Goal: Transaction & Acquisition: Download file/media

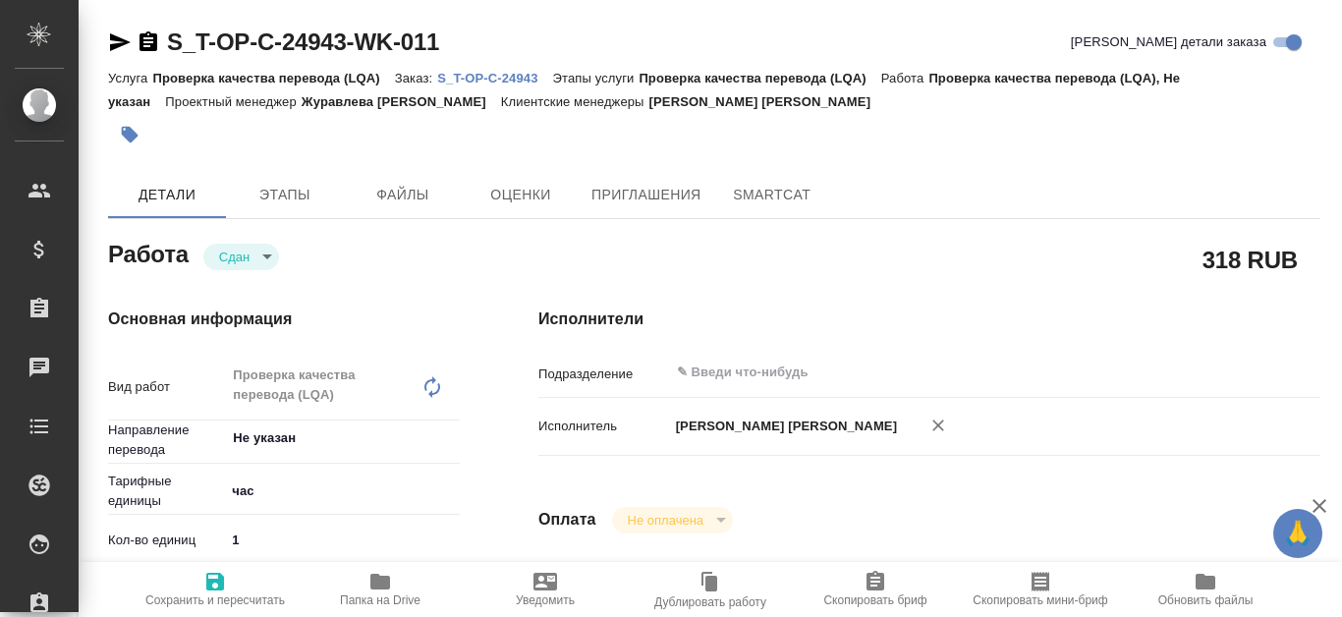
type textarea "x"
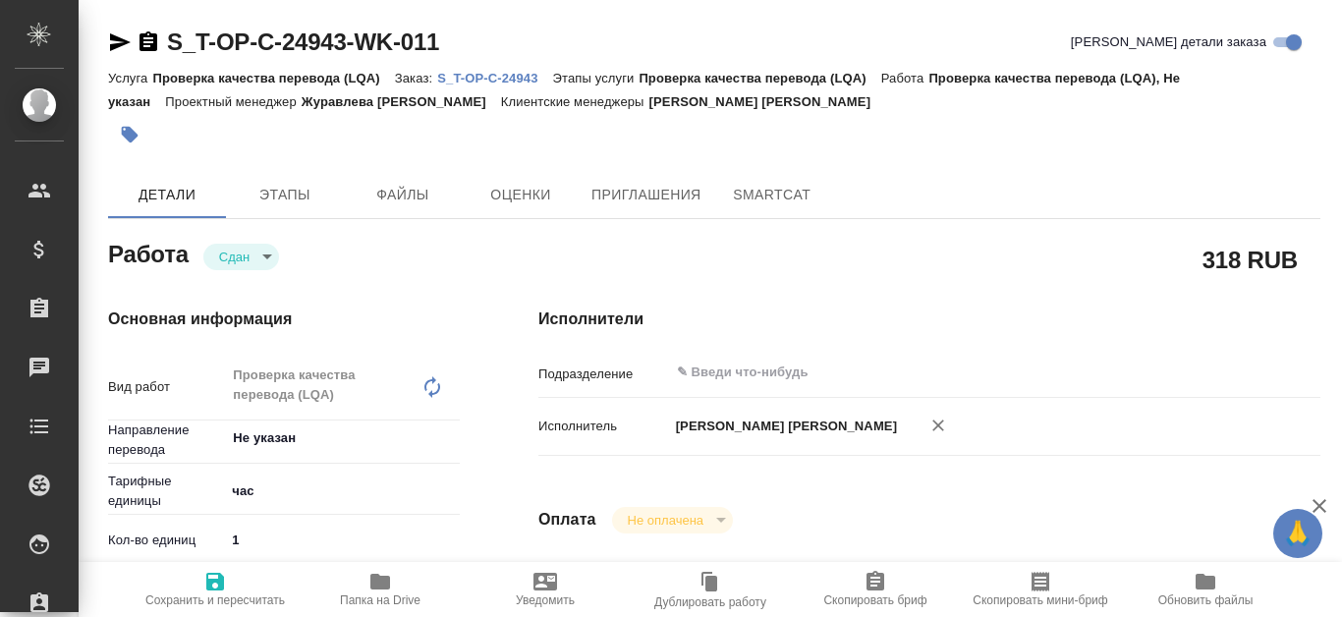
type textarea "x"
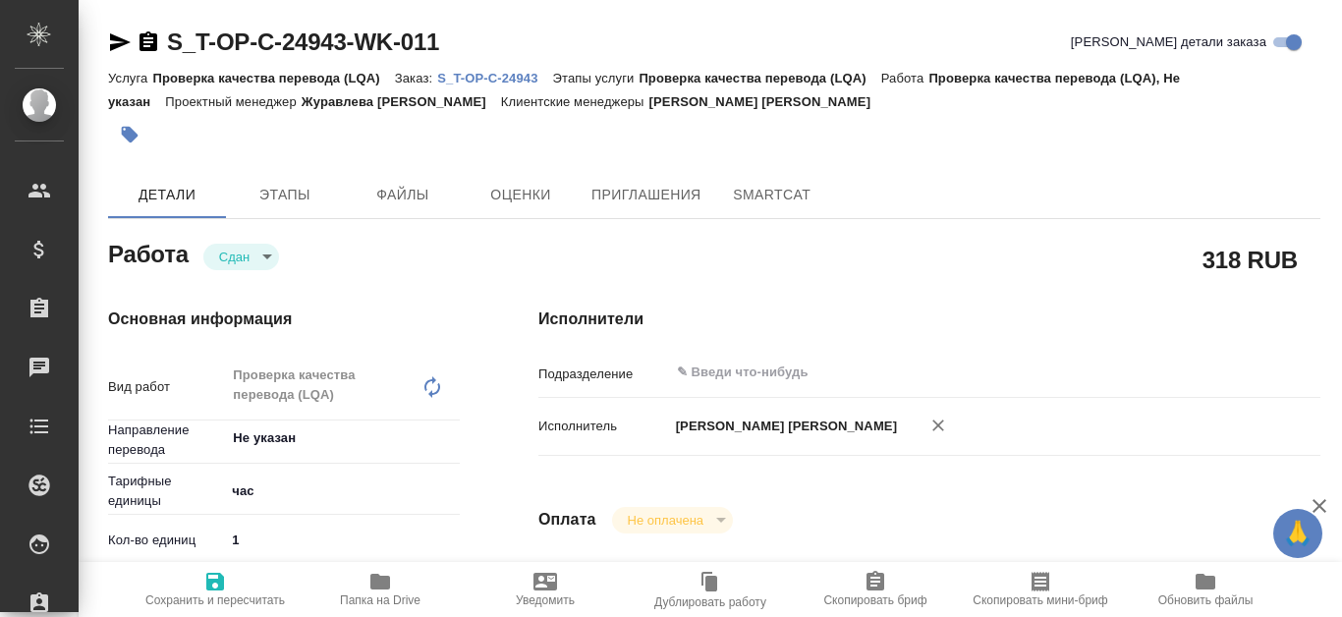
type textarea "x"
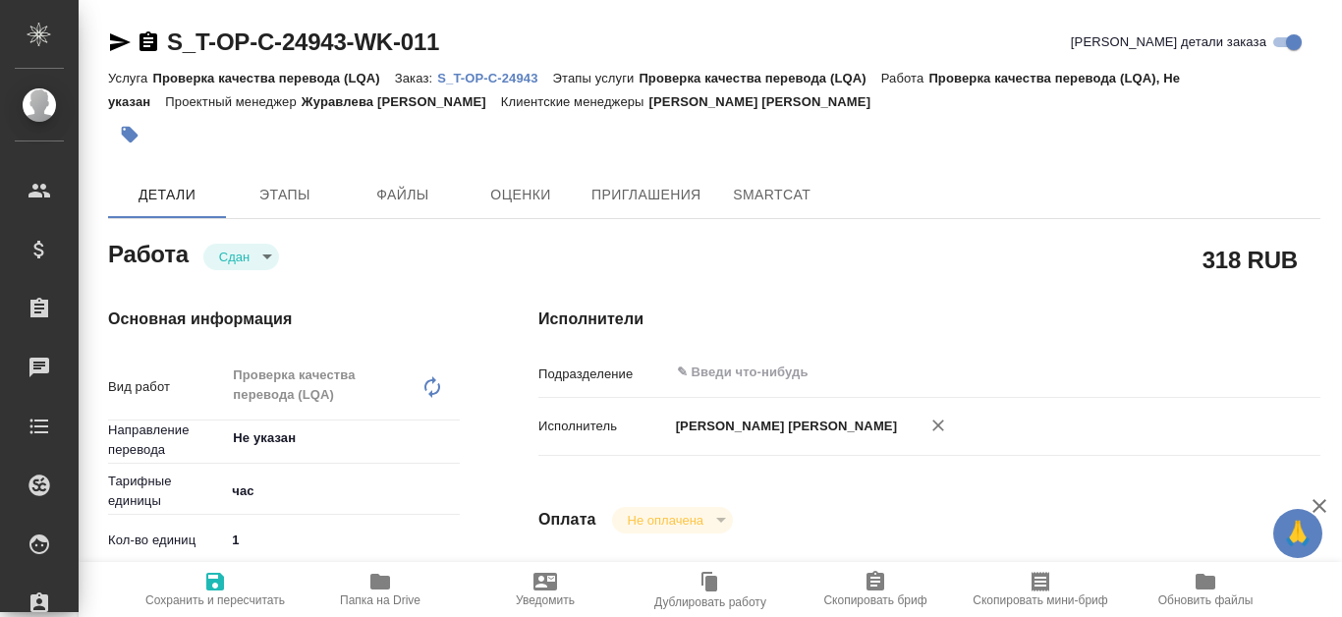
type textarea "x"
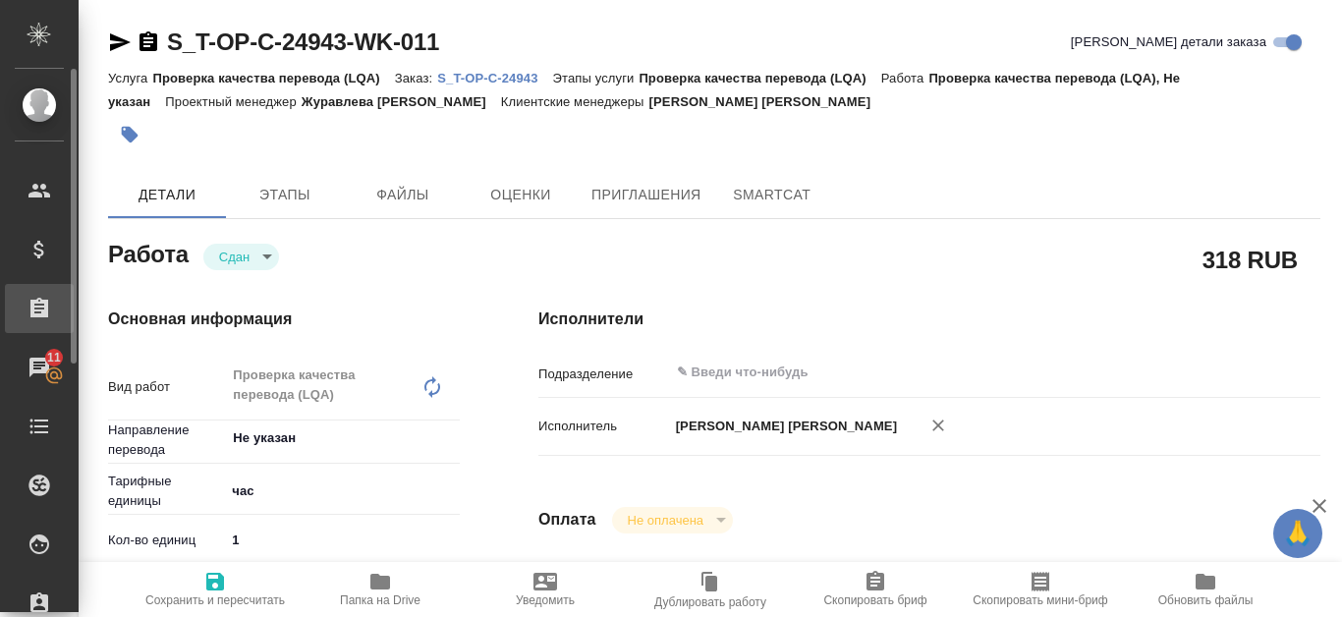
type textarea "x"
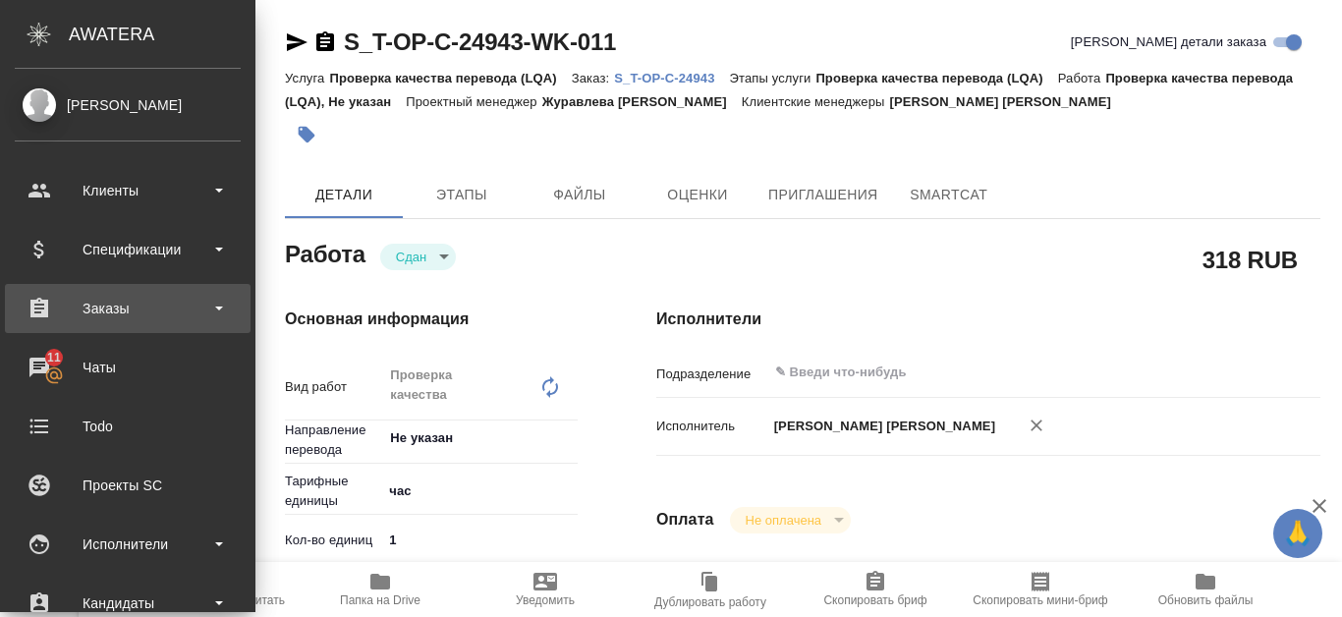
click at [170, 309] on div "Заказы" at bounding box center [128, 308] width 226 height 29
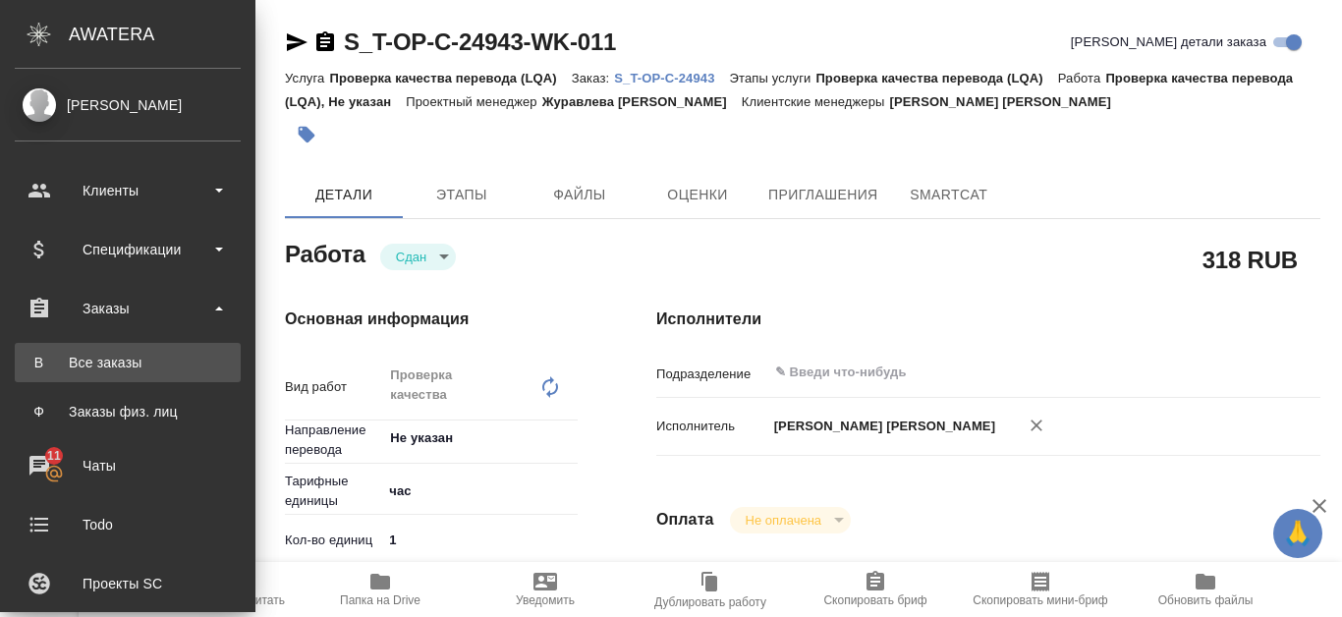
click at [169, 374] on link "В Все заказы" at bounding box center [128, 362] width 226 height 39
type textarea "x"
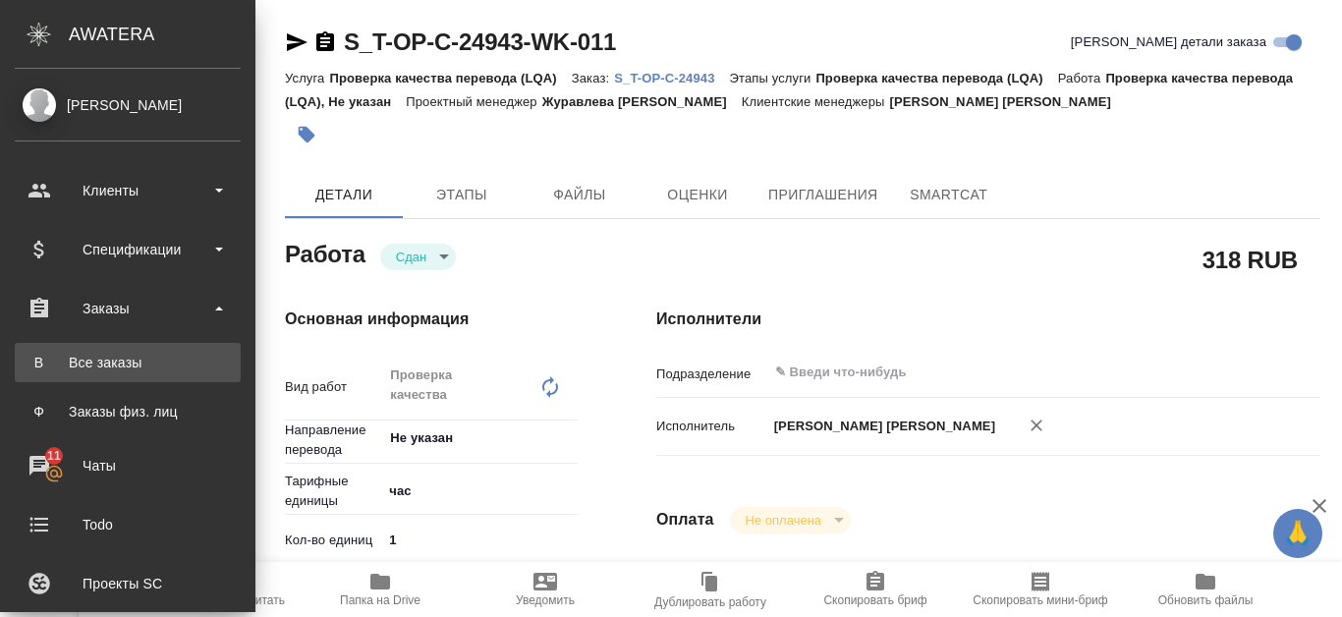
type textarea "x"
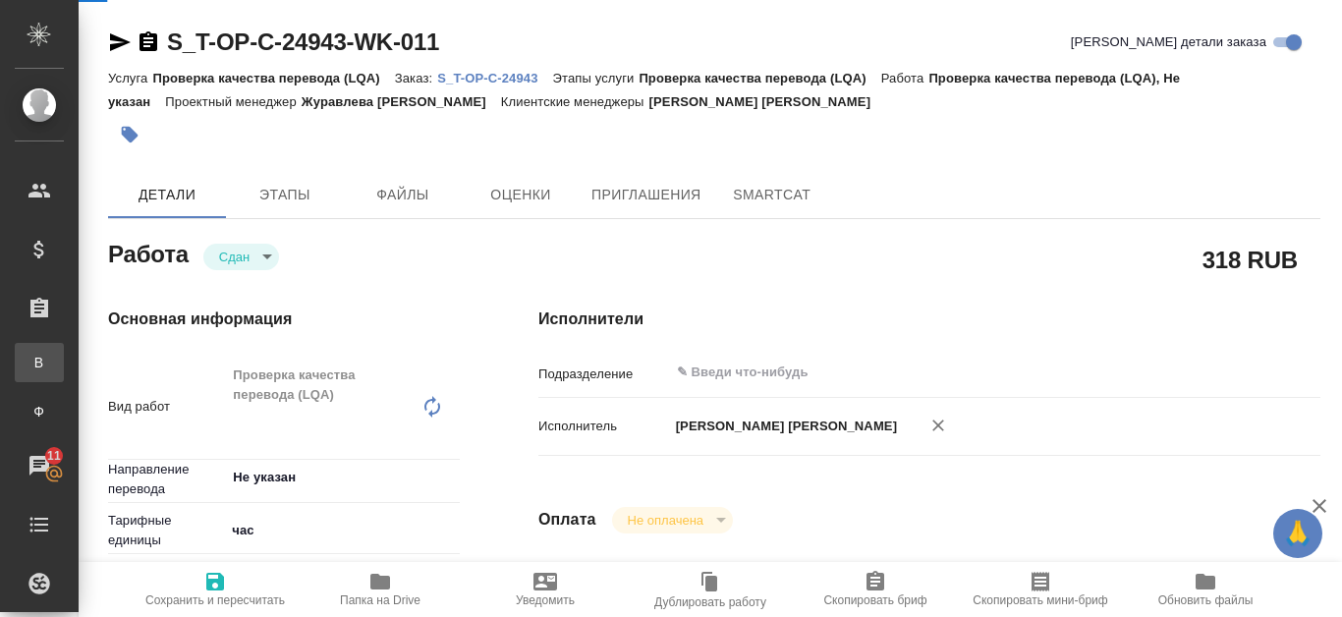
type textarea "x"
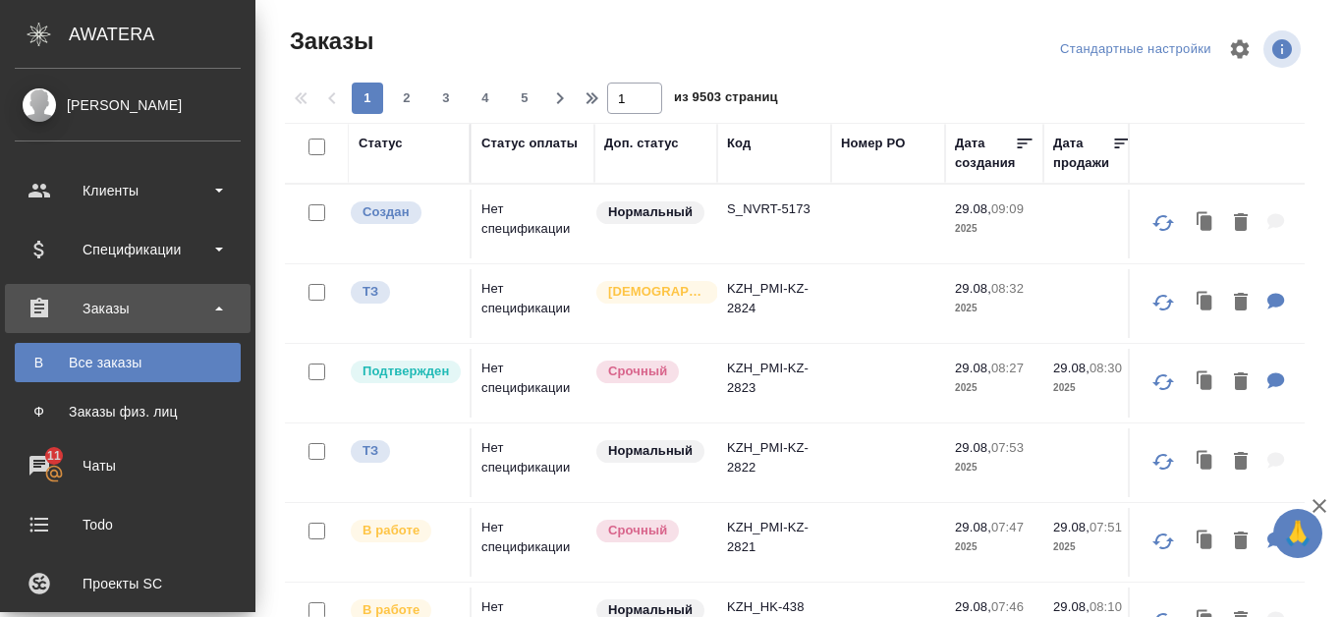
click at [134, 363] on div "Все заказы" at bounding box center [128, 363] width 206 height 20
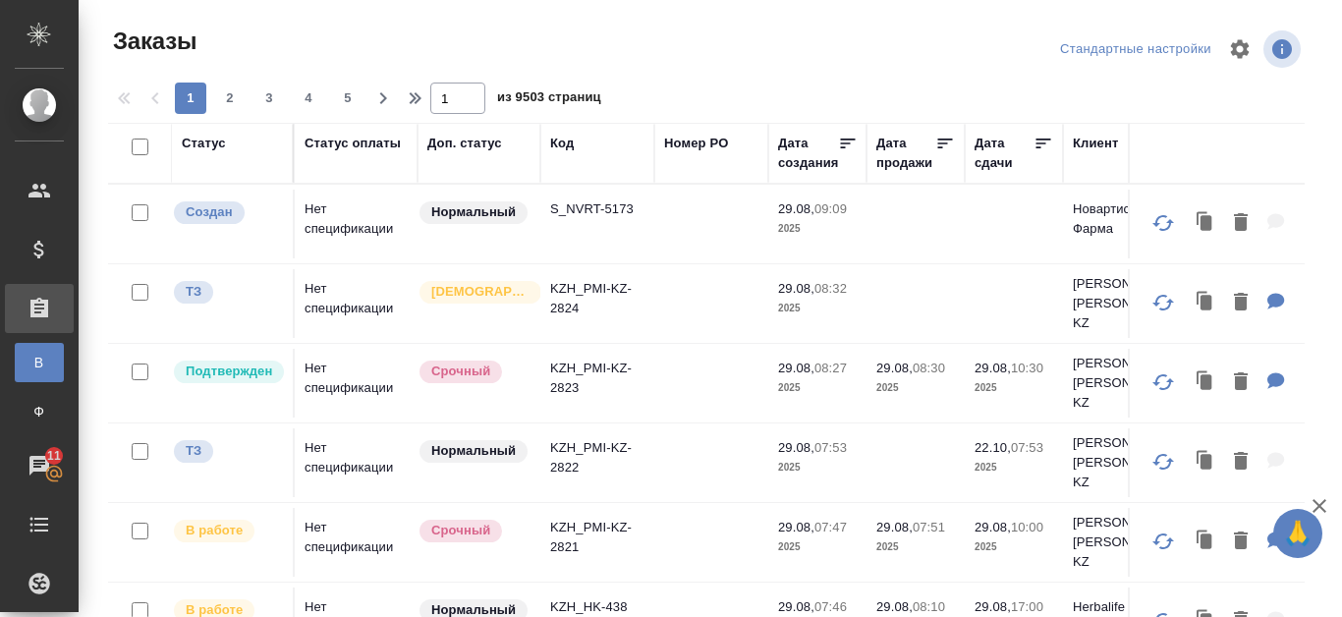
click at [567, 146] on div "Код" at bounding box center [562, 144] width 24 height 20
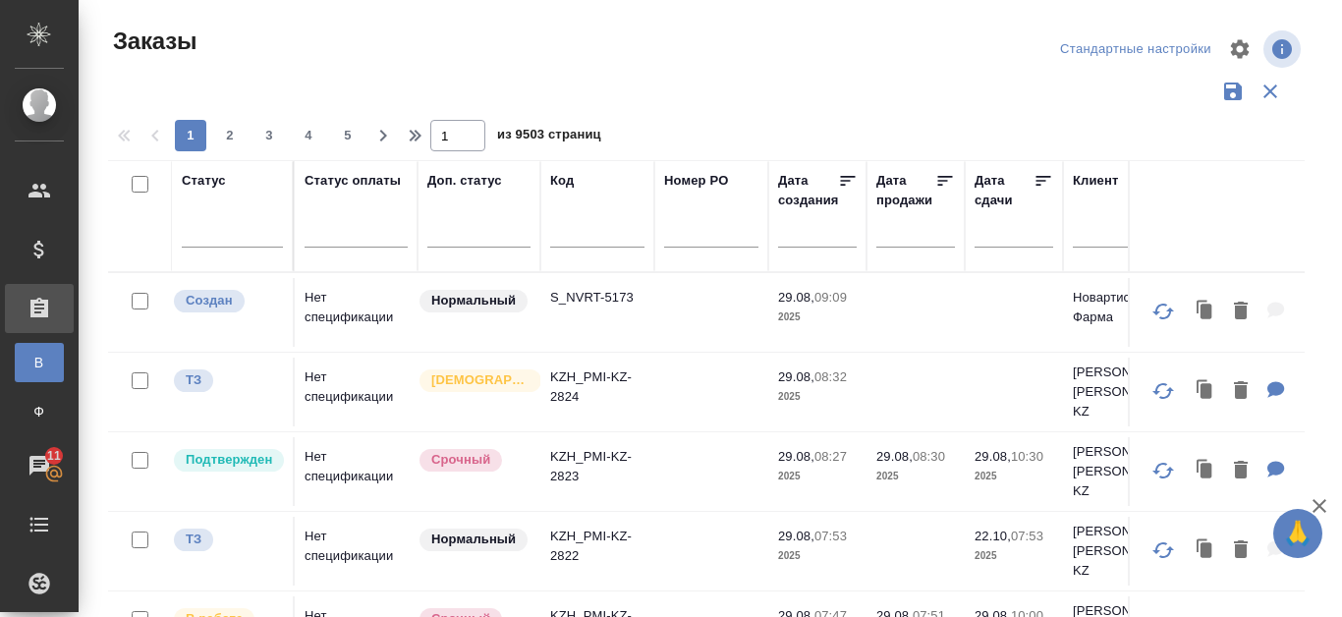
click at [562, 242] on input "text" at bounding box center [597, 235] width 94 height 25
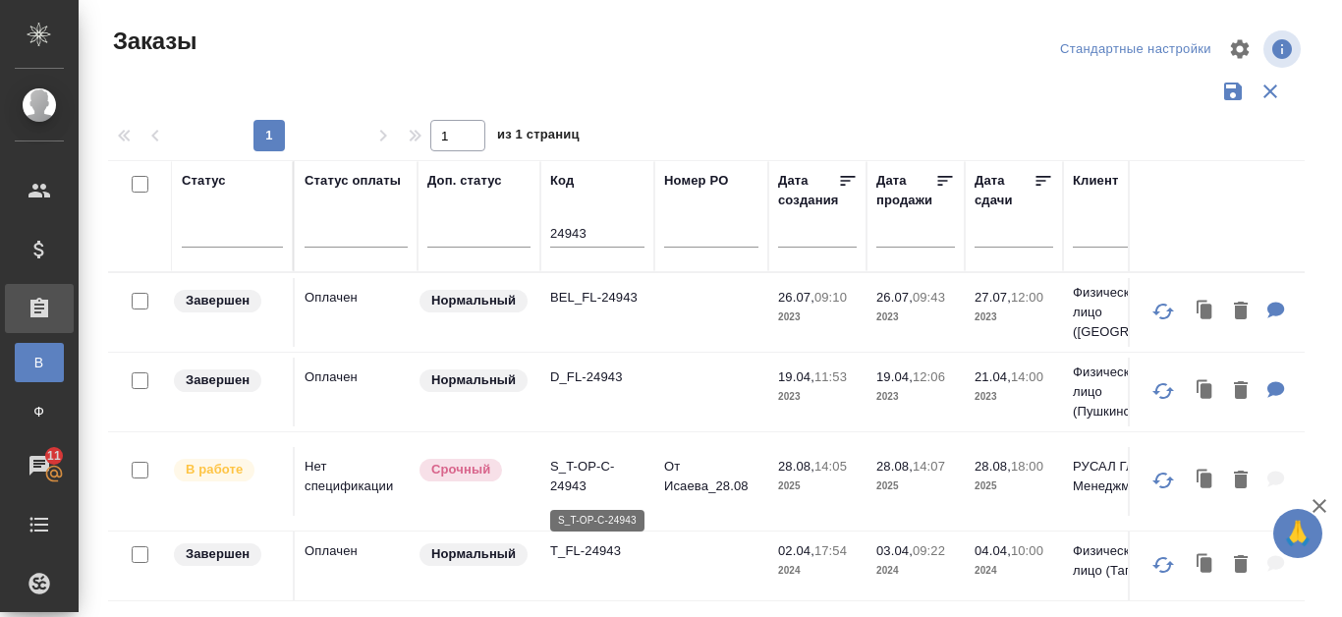
click at [581, 484] on p "S_T-OP-C-24943" at bounding box center [597, 476] width 94 height 39
click at [609, 235] on input "24943" at bounding box center [597, 235] width 94 height 25
type input "24936"
click at [590, 474] on p "S_T-OP-C-24936" at bounding box center [597, 476] width 94 height 39
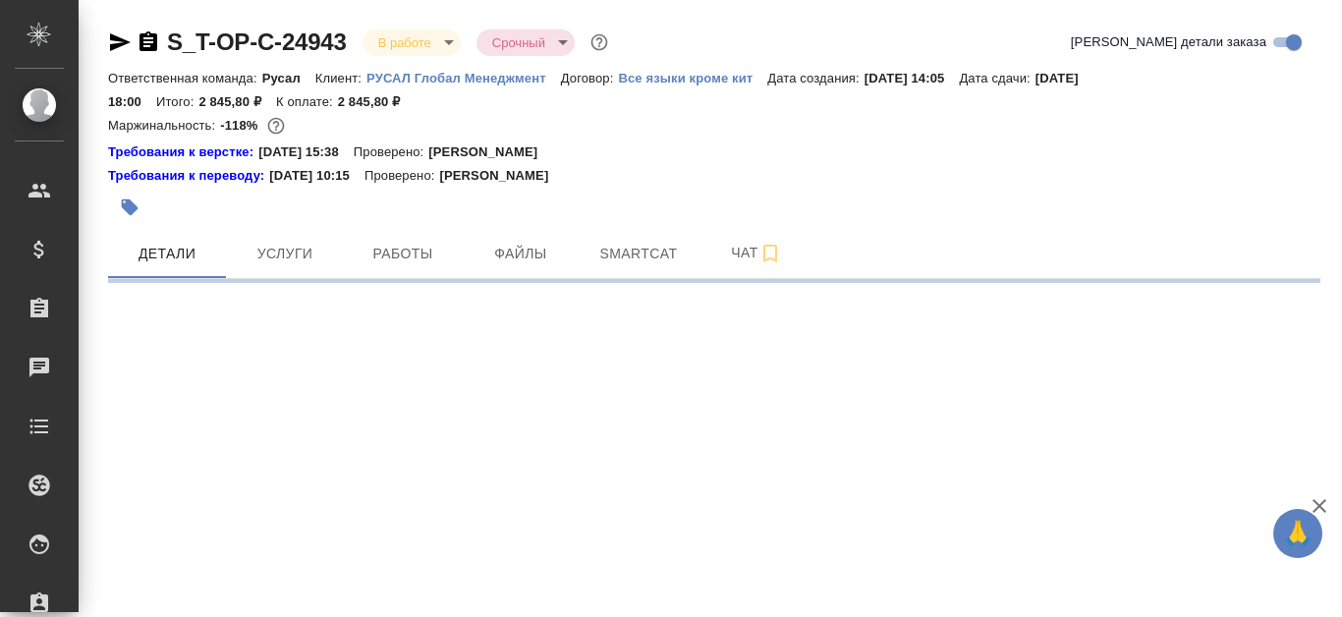
select select "RU"
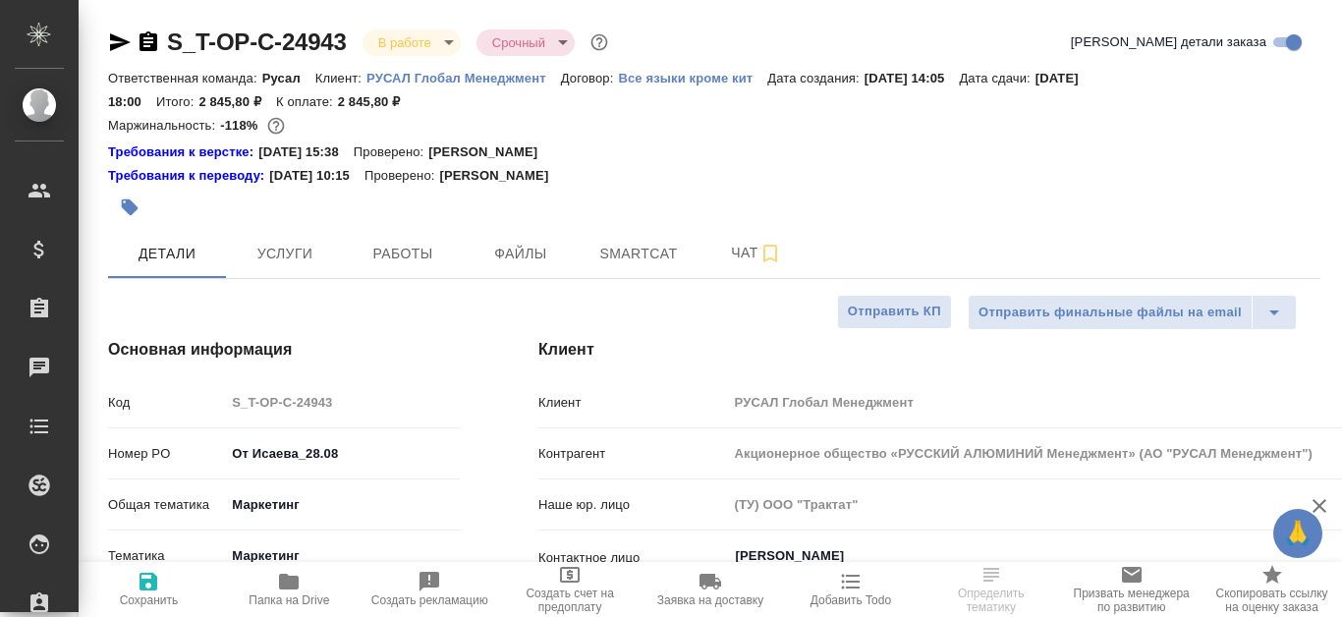
type textarea "x"
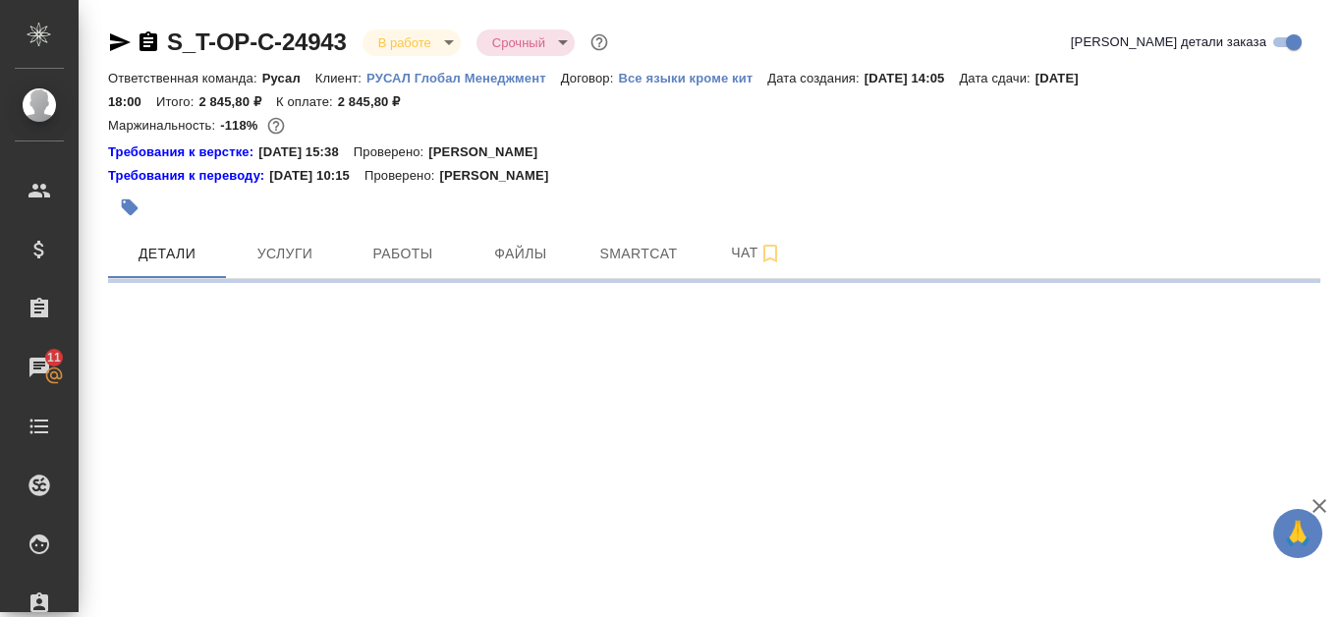
select select "RU"
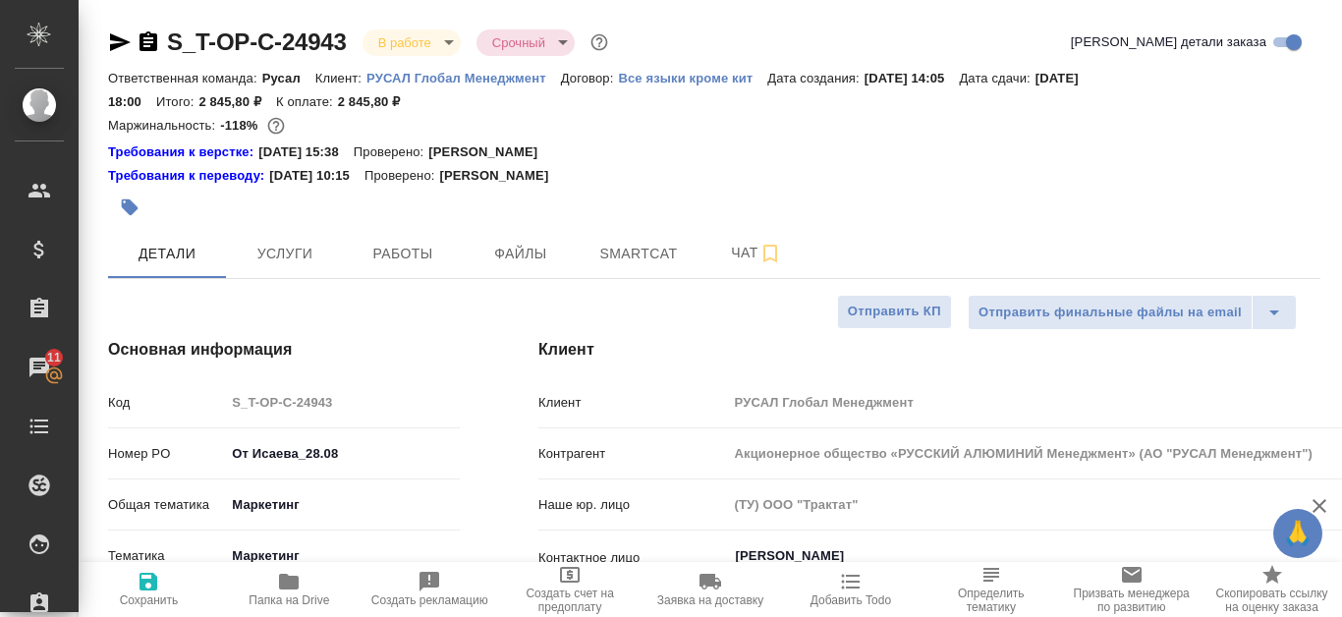
type textarea "x"
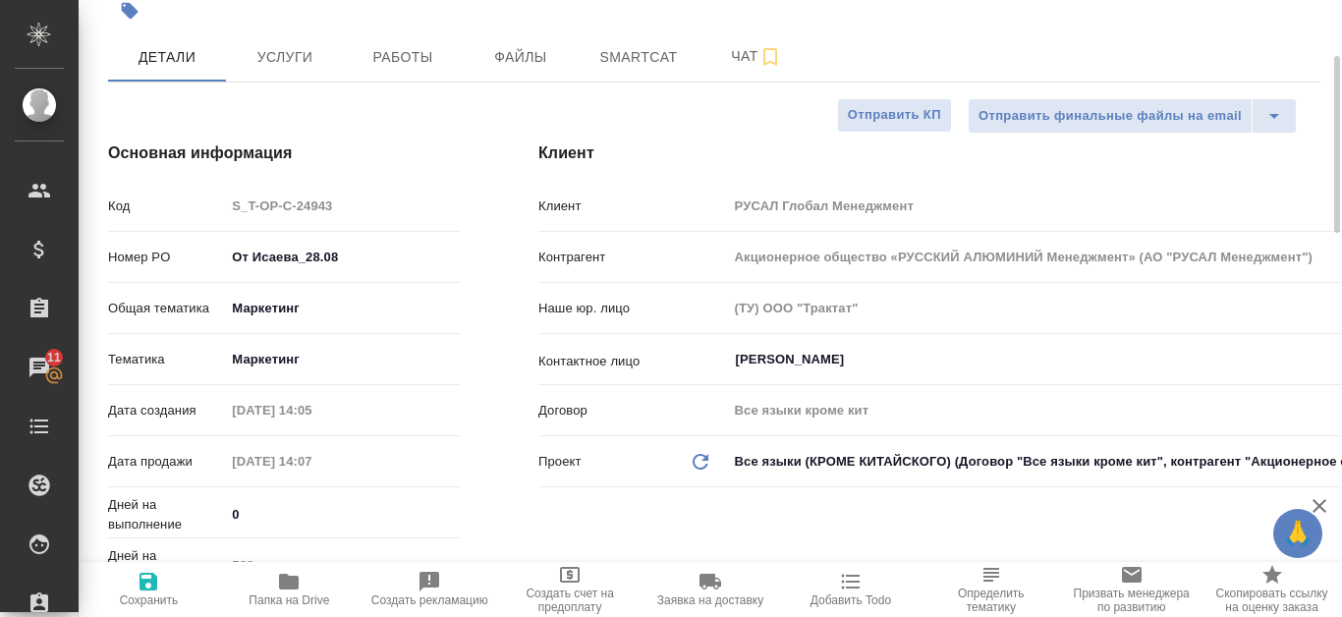
scroll to position [295, 0]
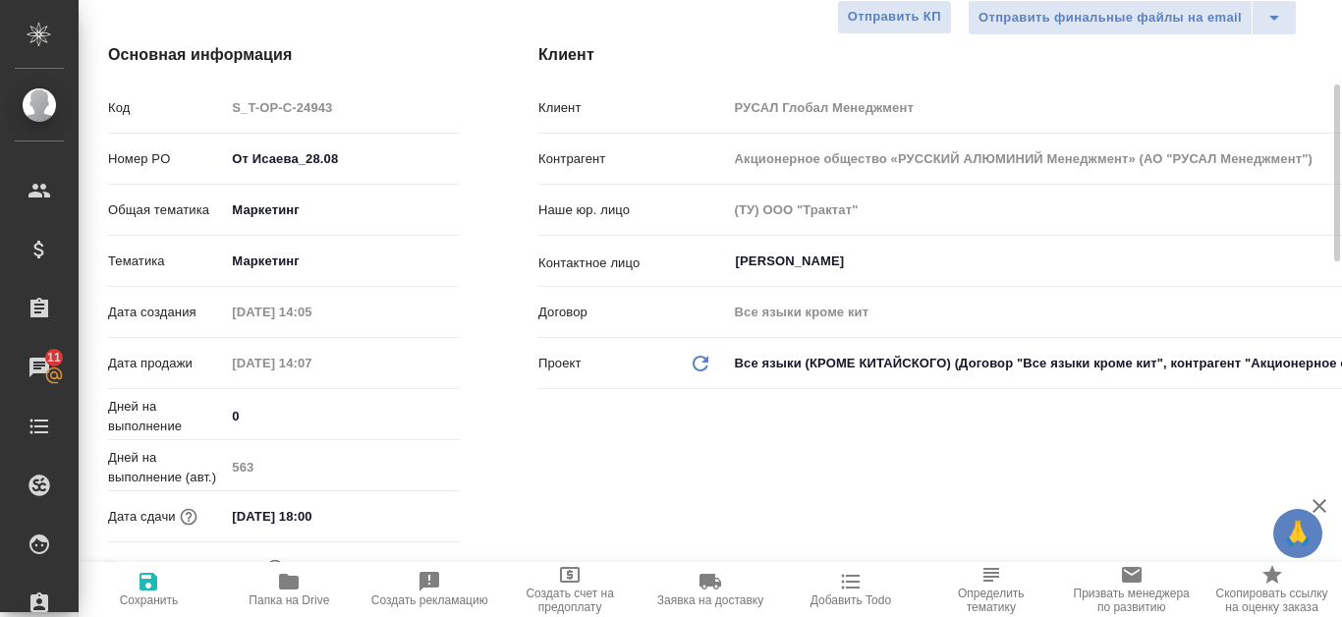
type textarea "x"
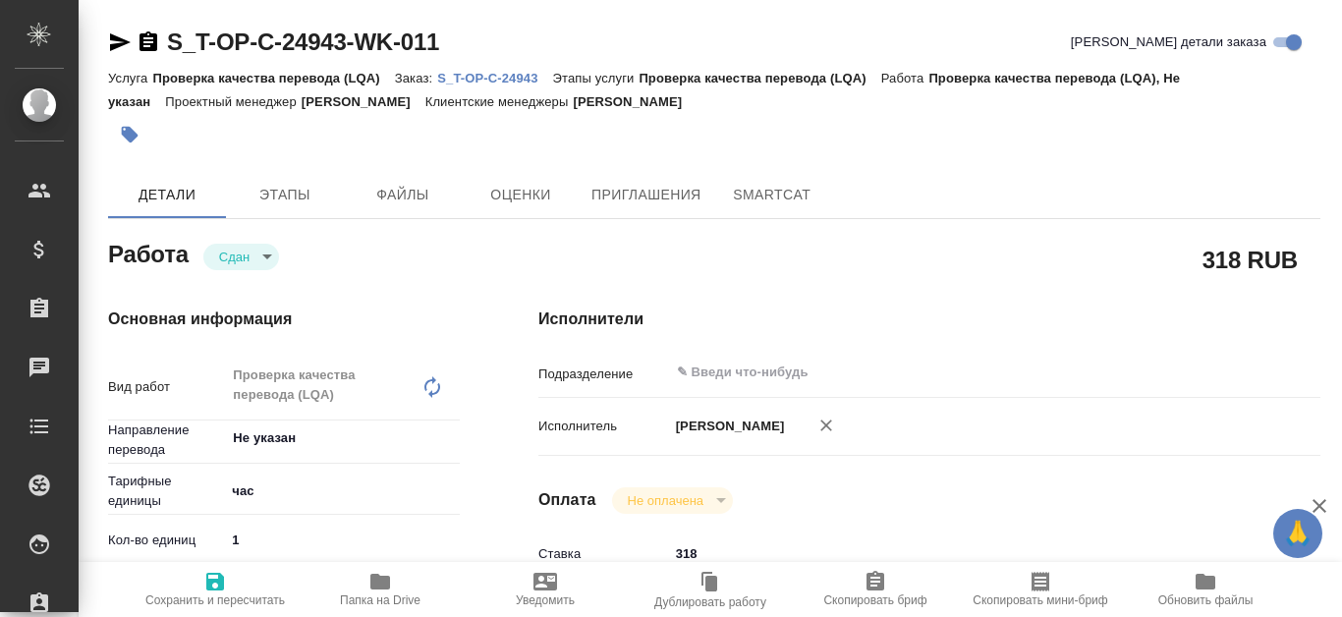
type textarea "x"
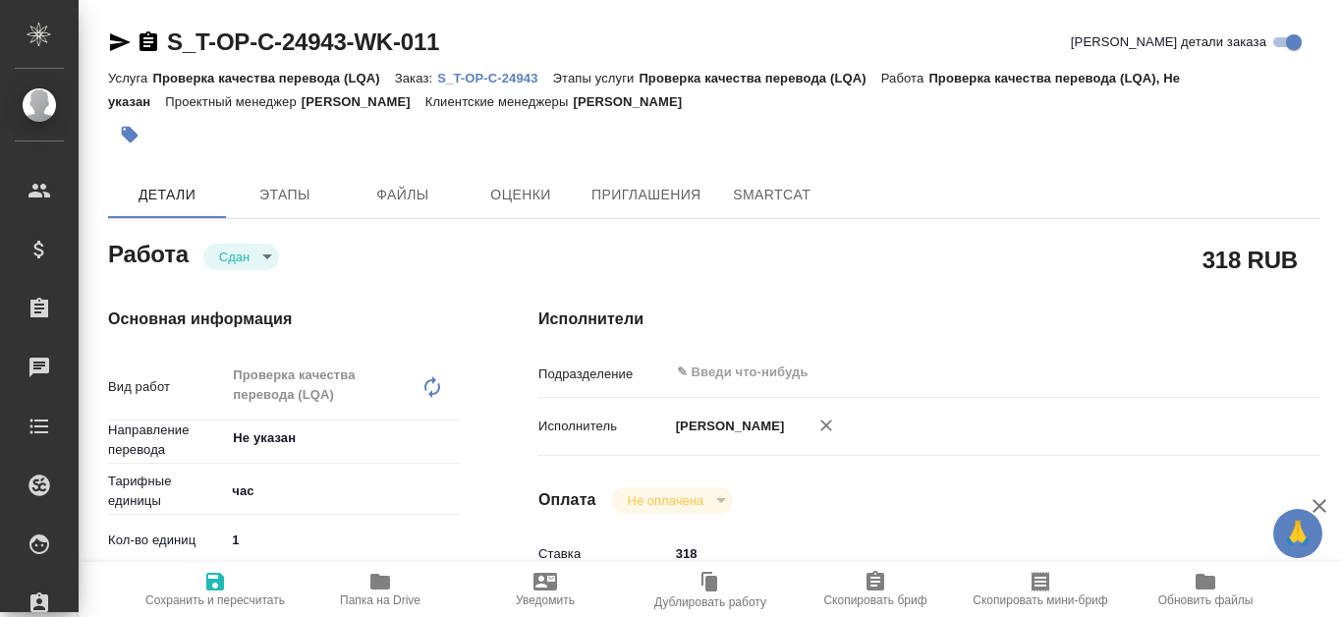
type textarea "x"
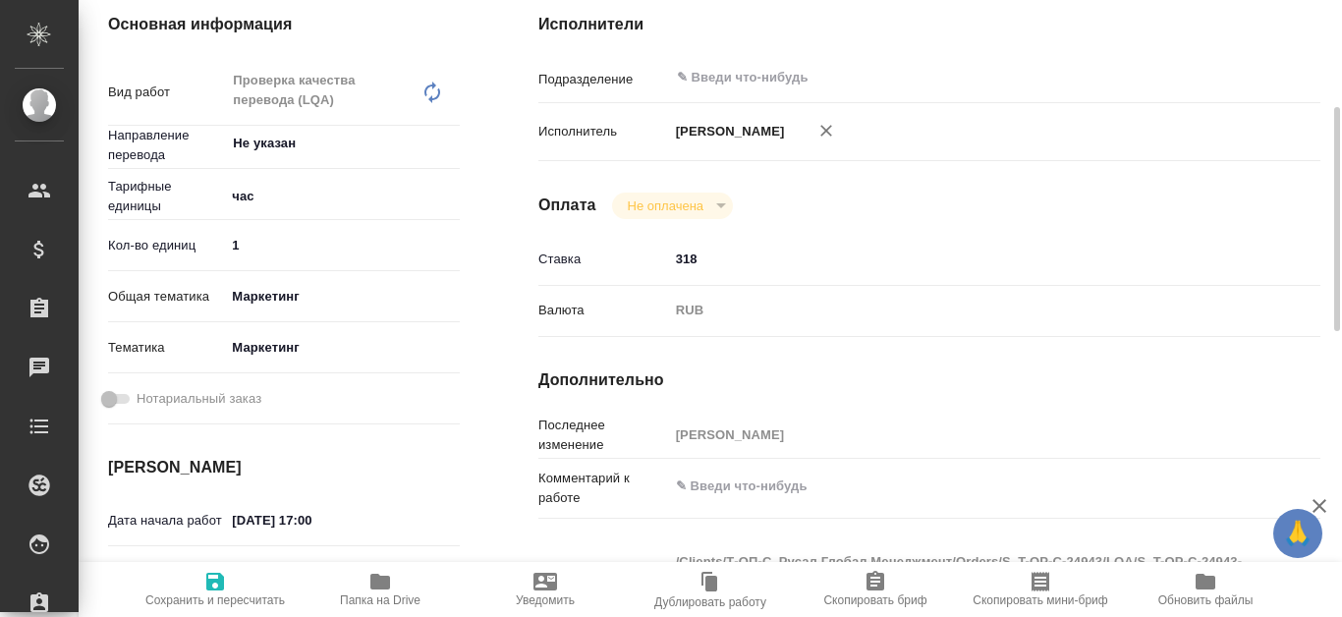
type textarea "x"
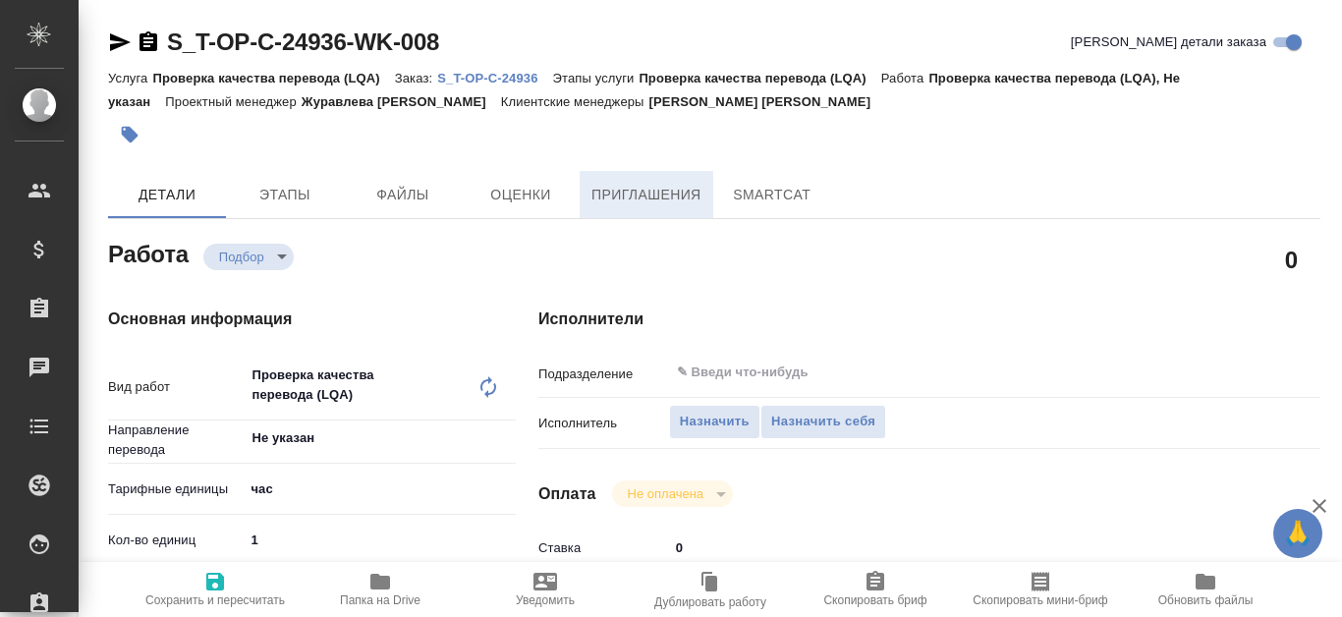
type textarea "x"
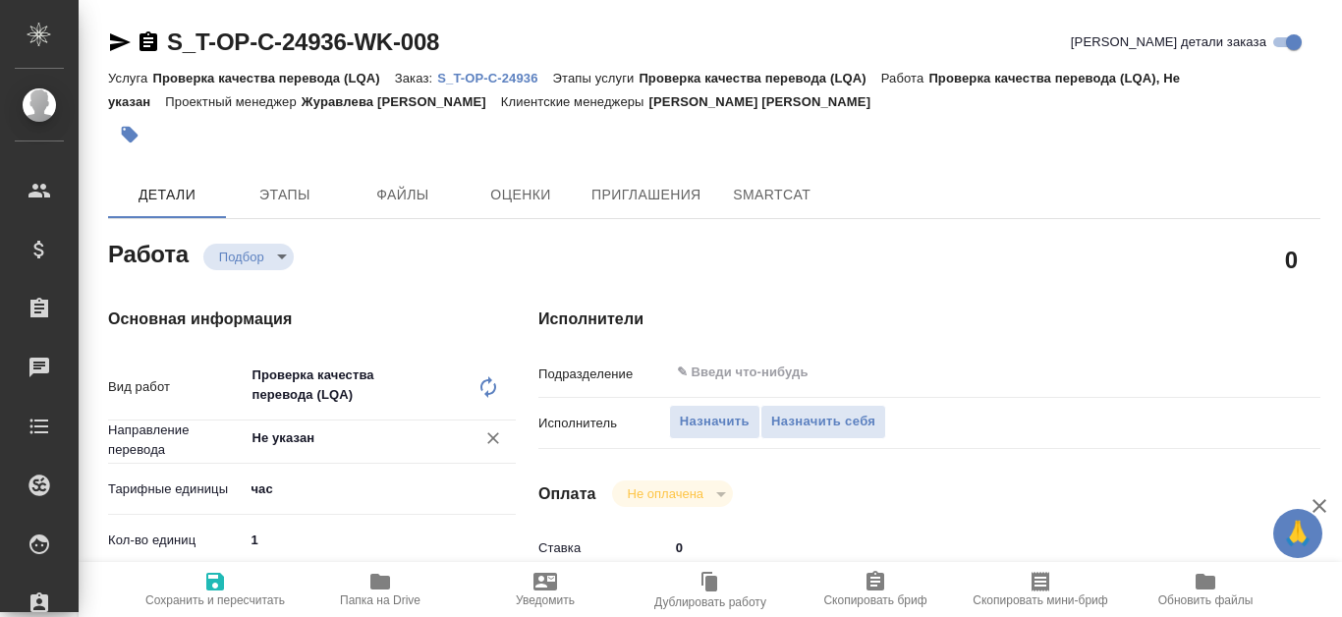
type textarea "x"
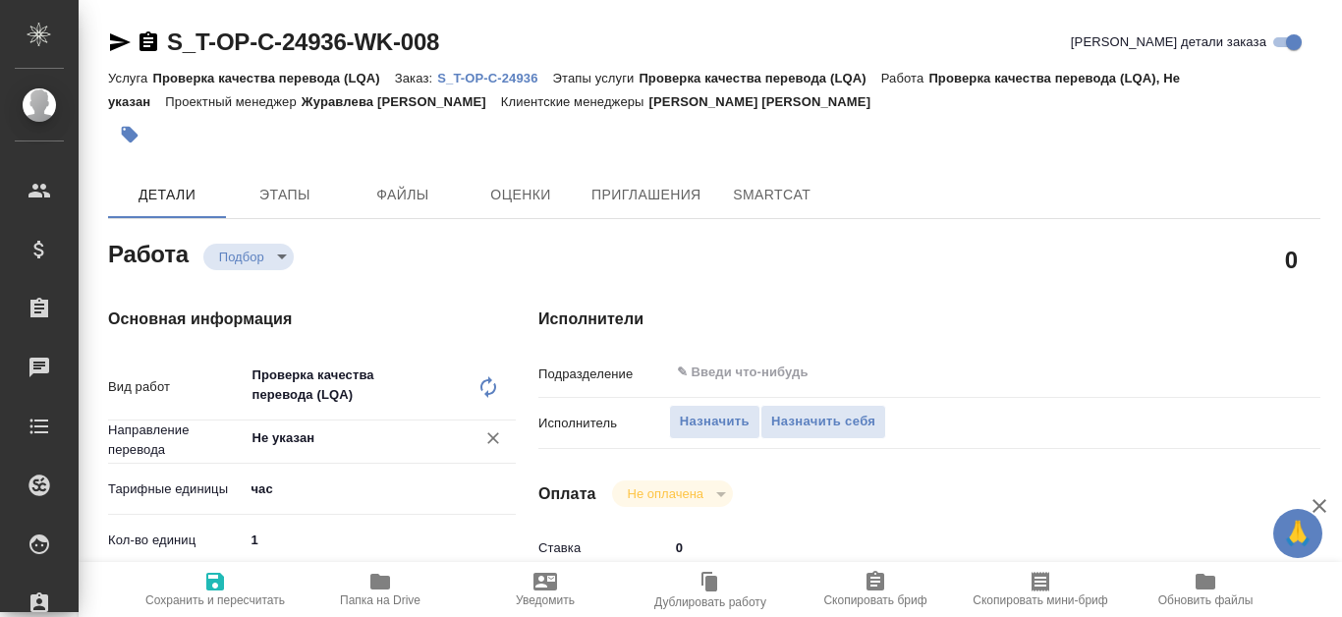
type textarea "x"
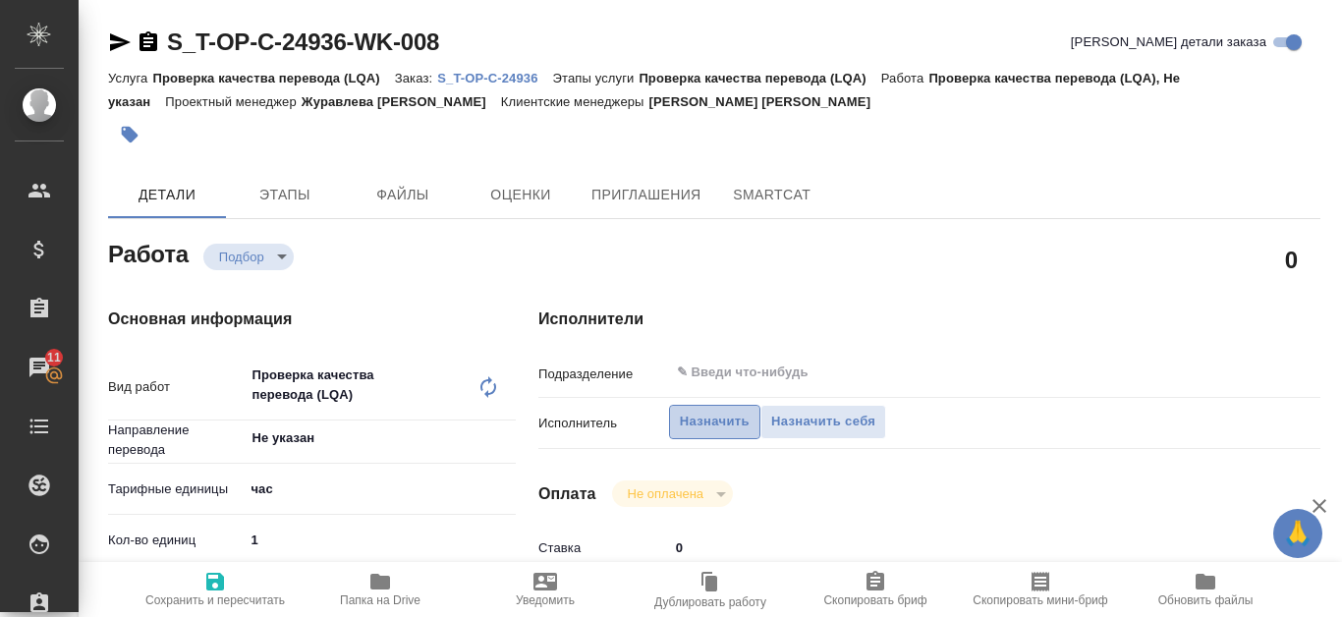
click at [754, 422] on button "Назначить" at bounding box center [714, 422] width 91 height 34
type textarea "x"
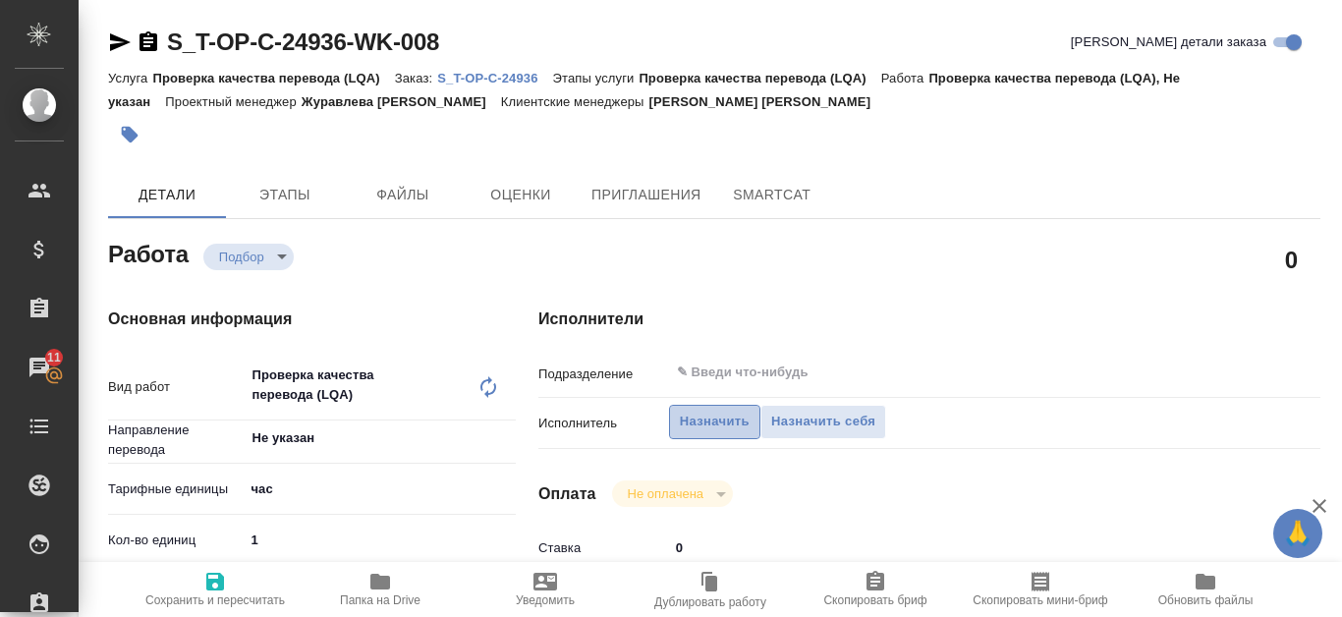
type textarea "x"
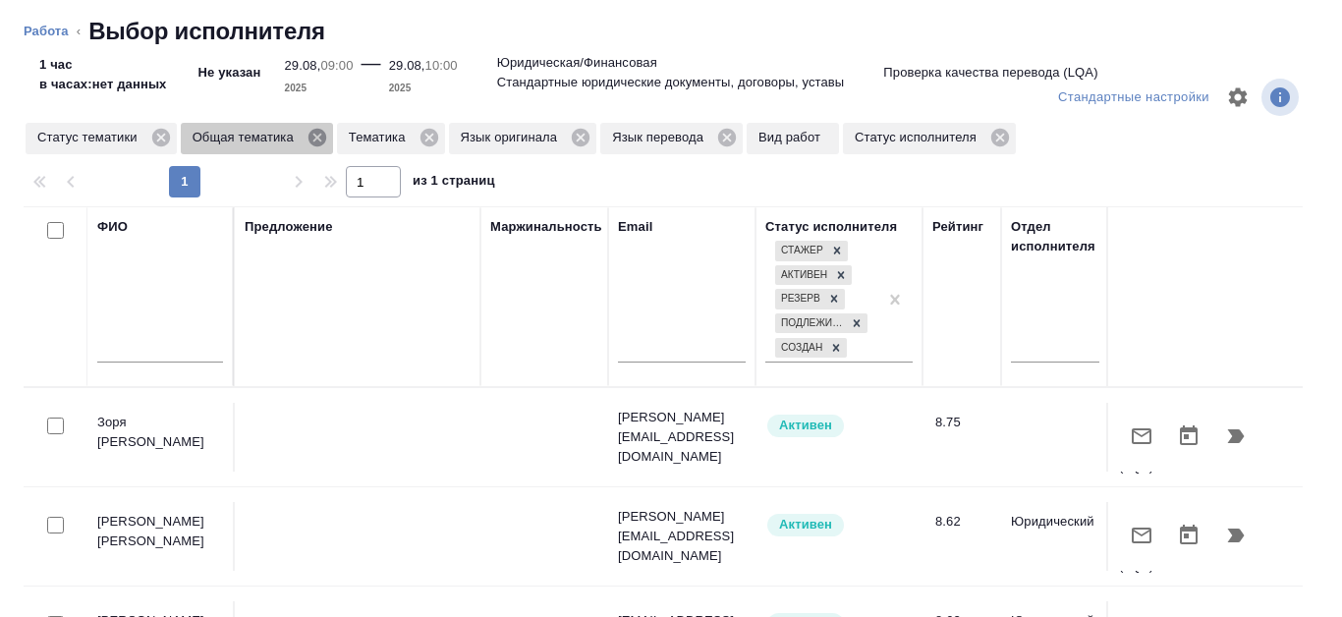
click at [313, 134] on icon at bounding box center [317, 138] width 22 height 22
click at [278, 139] on icon at bounding box center [272, 138] width 18 height 18
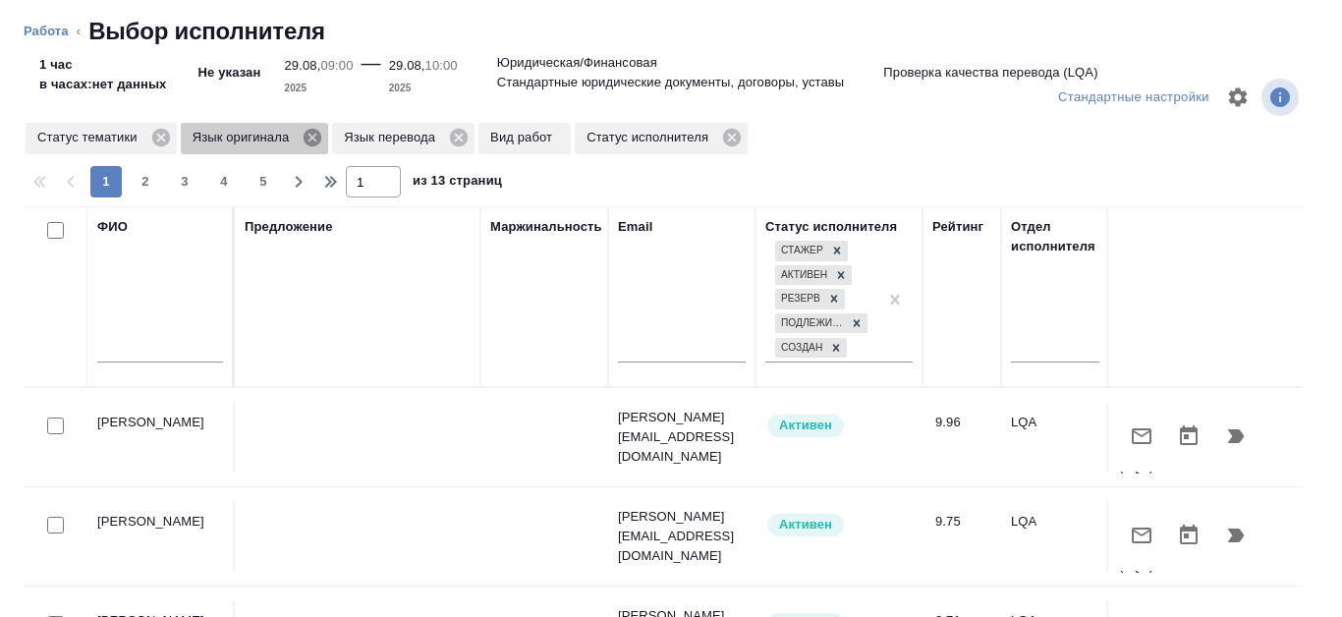
click at [312, 140] on icon at bounding box center [313, 138] width 18 height 18
click at [306, 137] on icon at bounding box center [307, 138] width 22 height 22
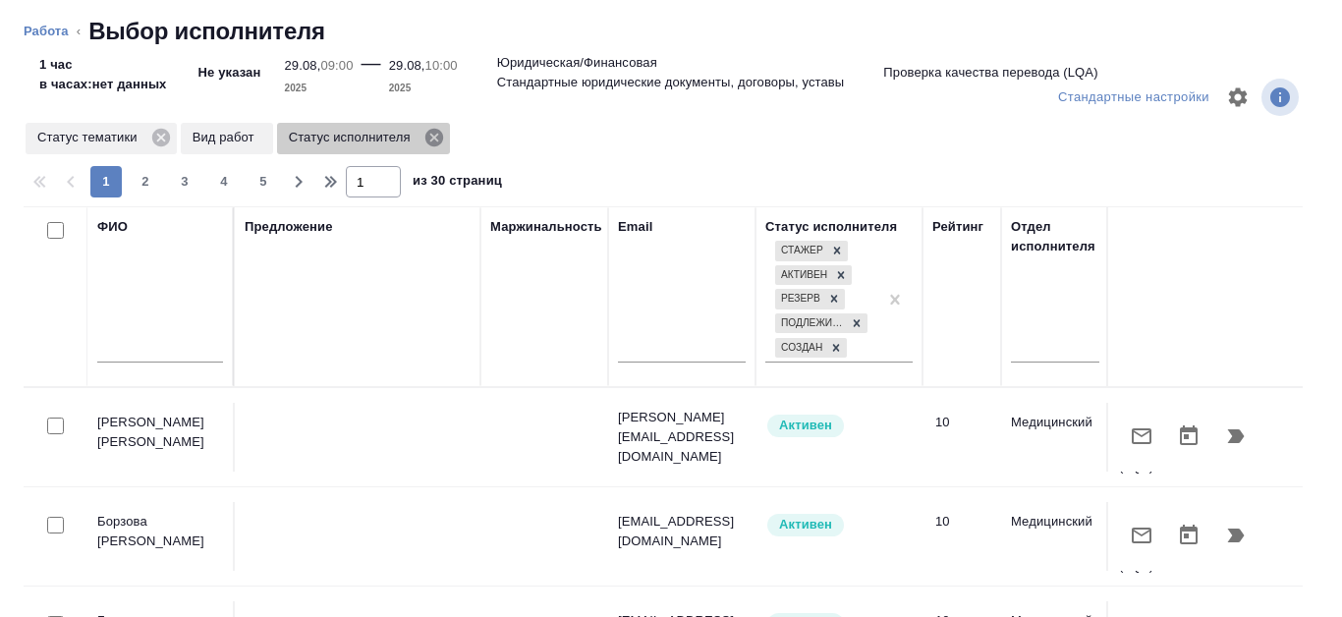
click at [438, 140] on icon at bounding box center [433, 138] width 18 height 18
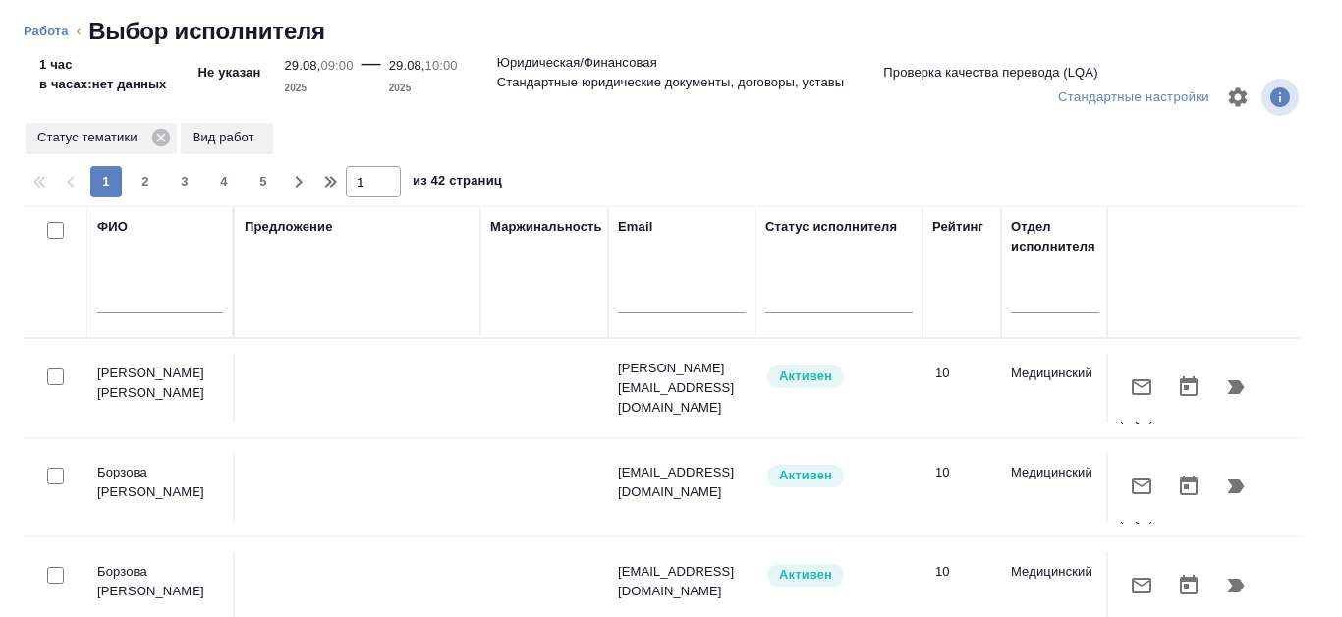
click at [156, 301] on input "text" at bounding box center [160, 301] width 126 height 25
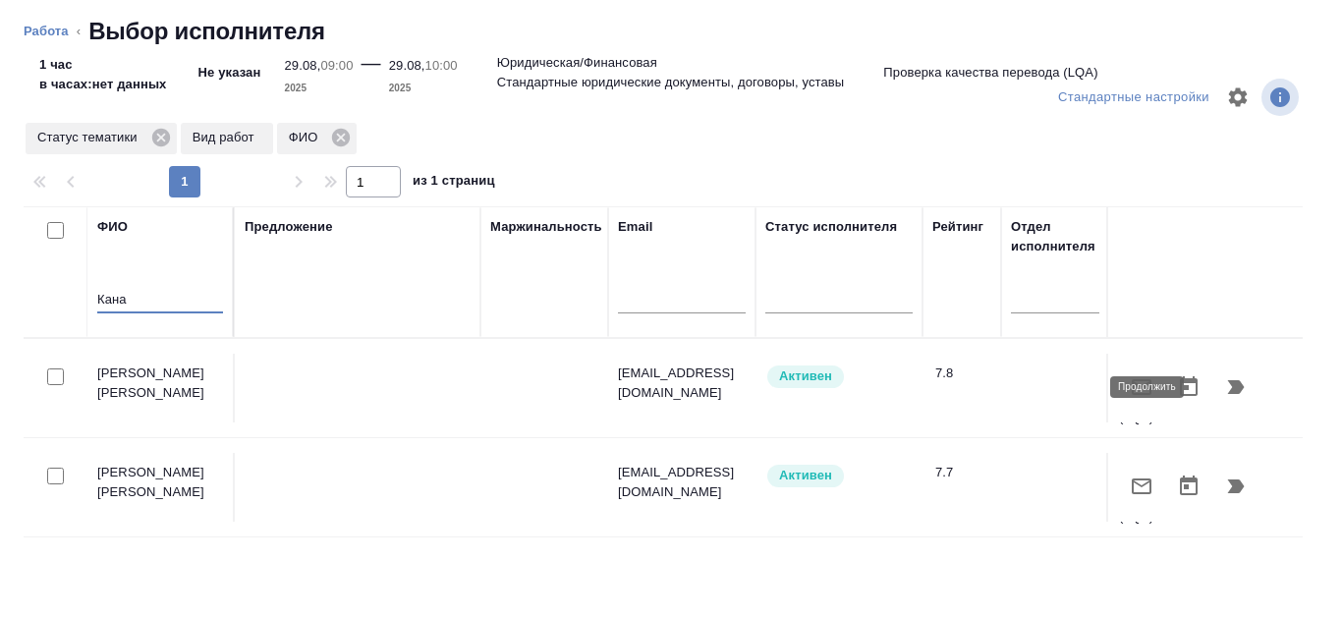
type input "Кана"
click at [1228, 393] on icon "button" at bounding box center [1236, 387] width 17 height 14
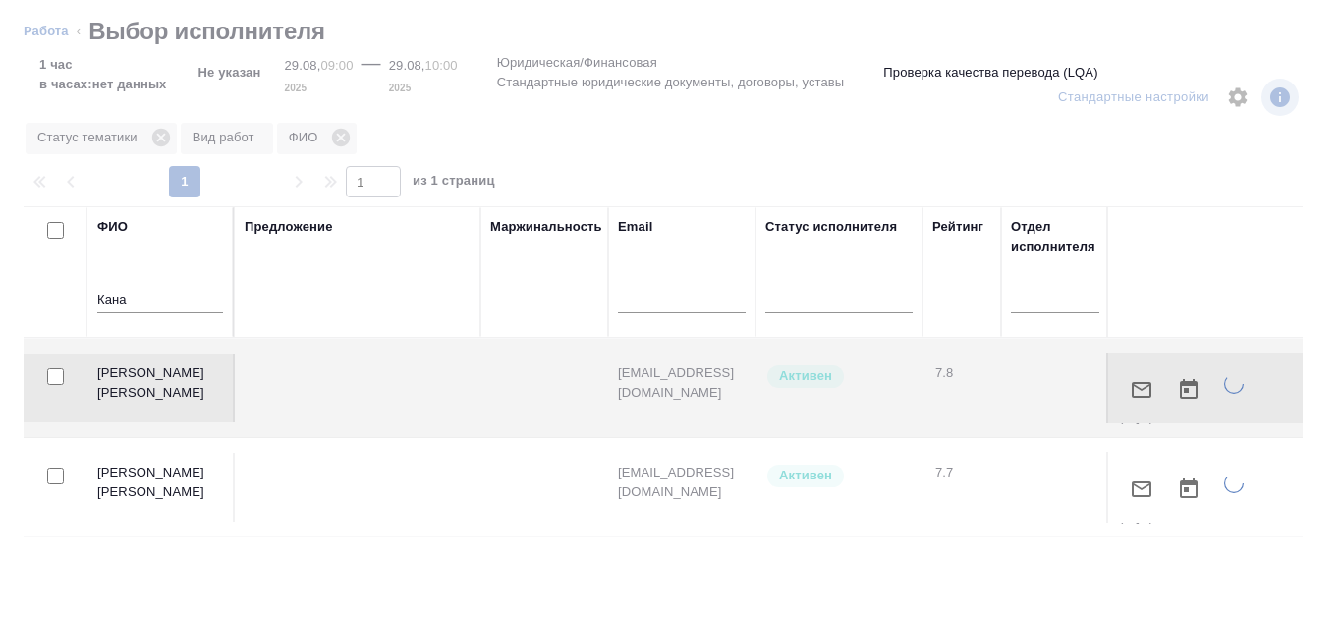
type textarea "x"
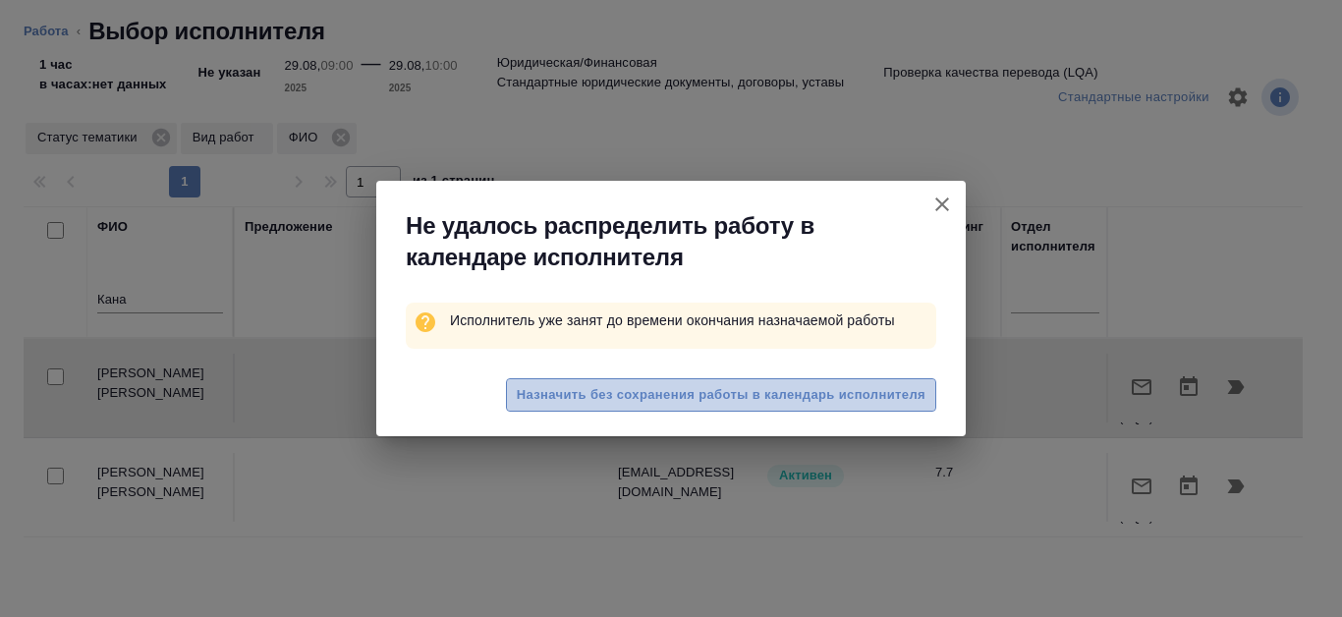
click at [765, 394] on span "Назначить без сохранения работы в календарь исполнителя" at bounding box center [721, 395] width 409 height 23
type textarea "x"
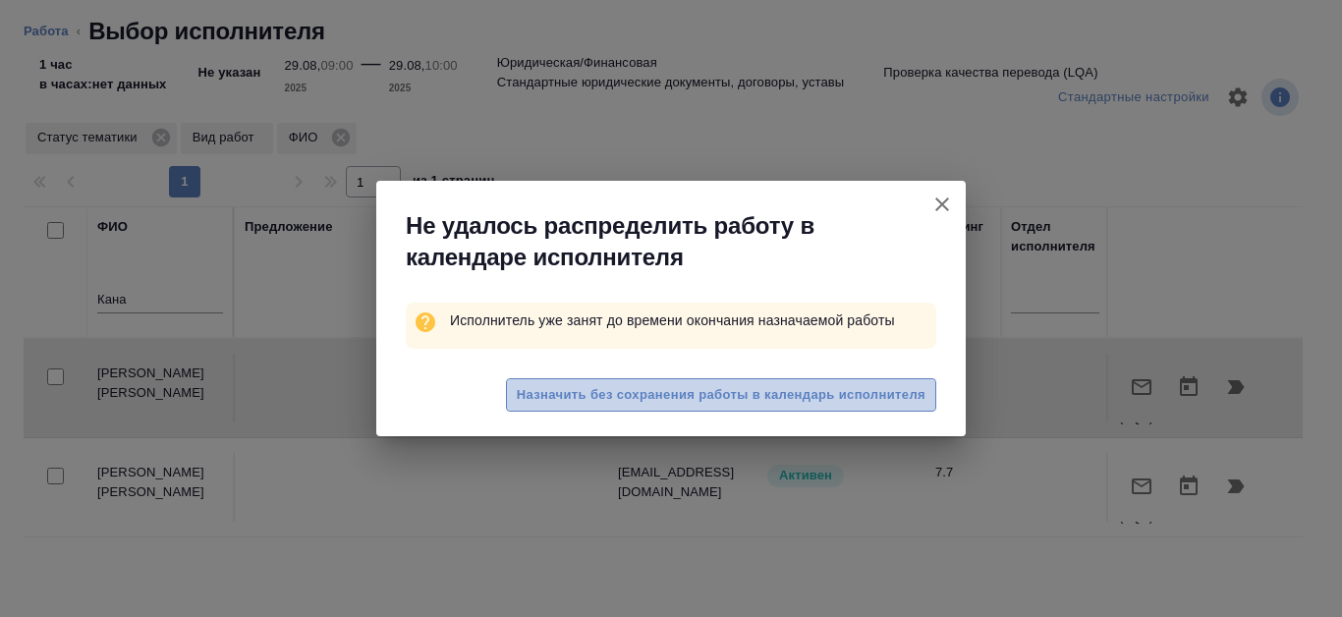
type textarea "x"
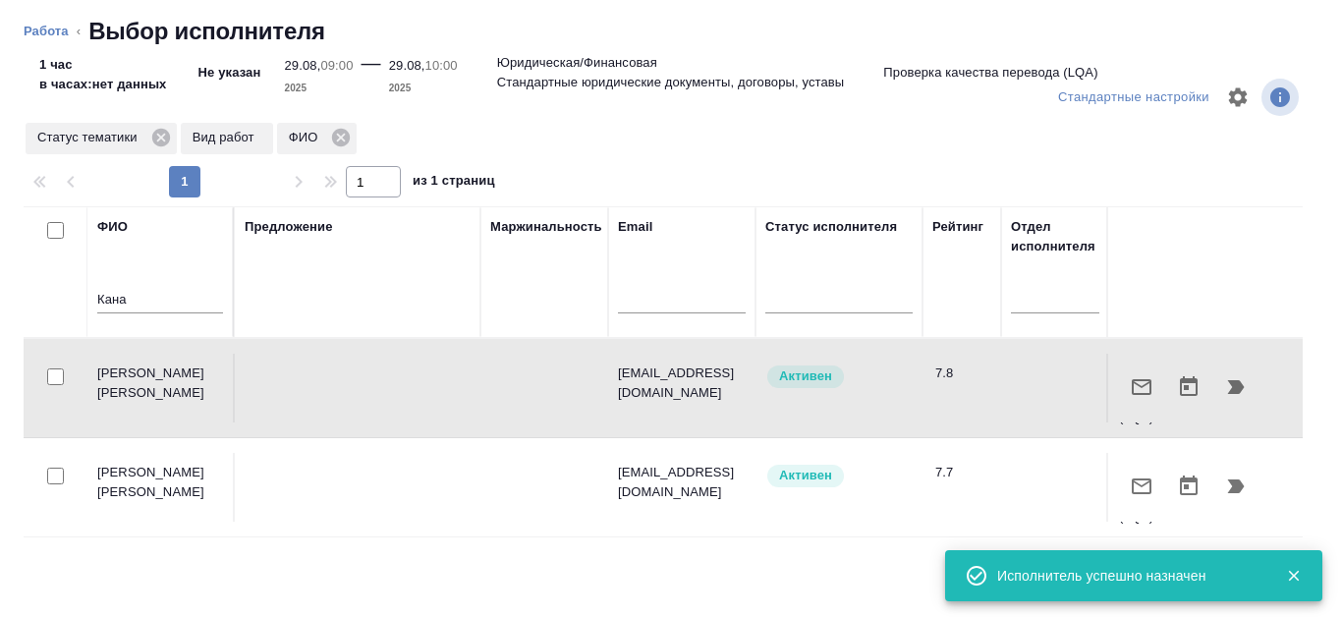
type textarea "x"
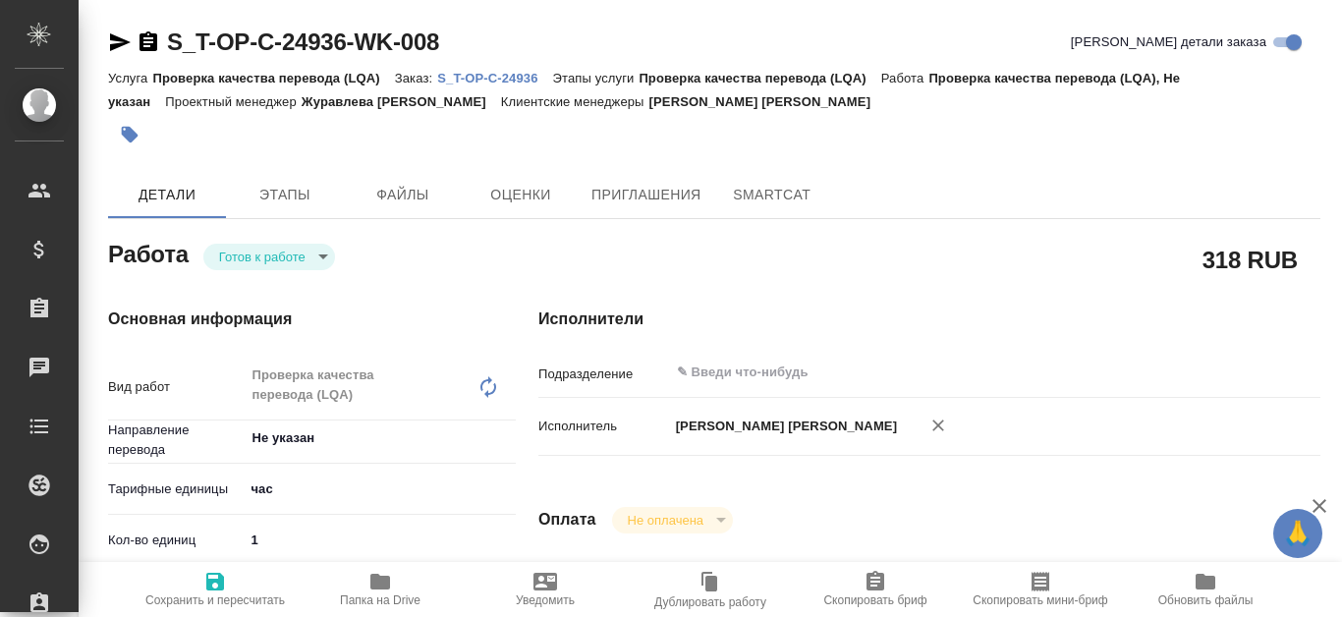
type textarea "x"
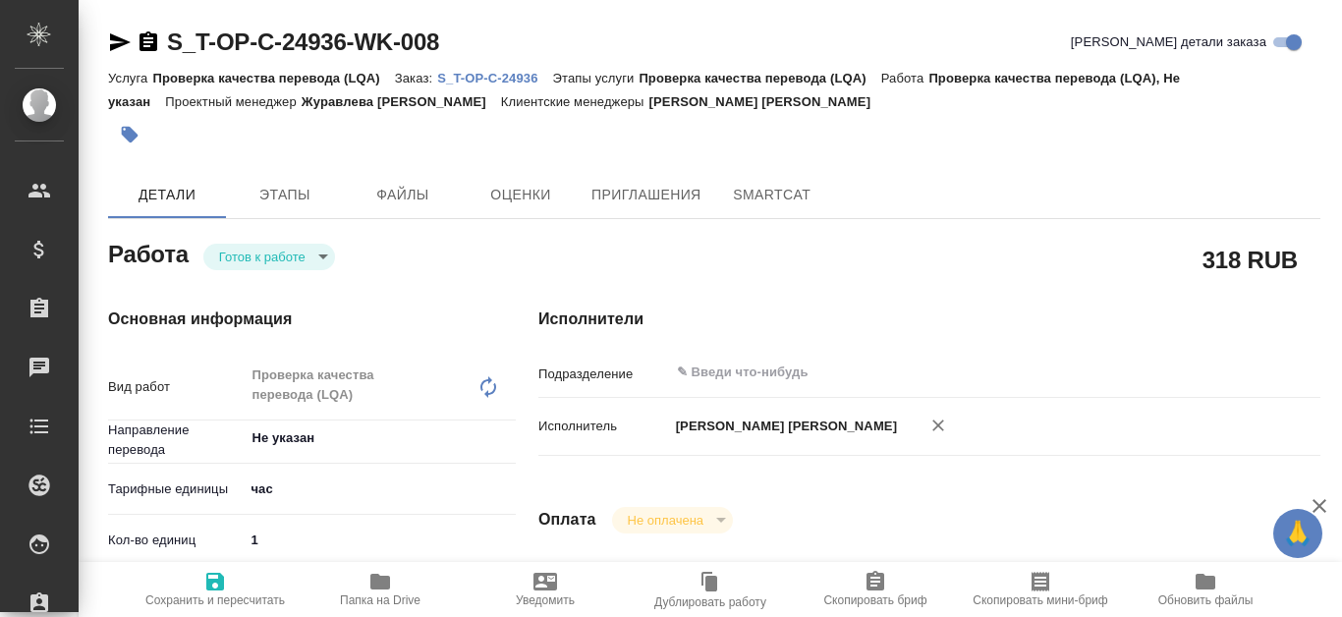
type textarea "x"
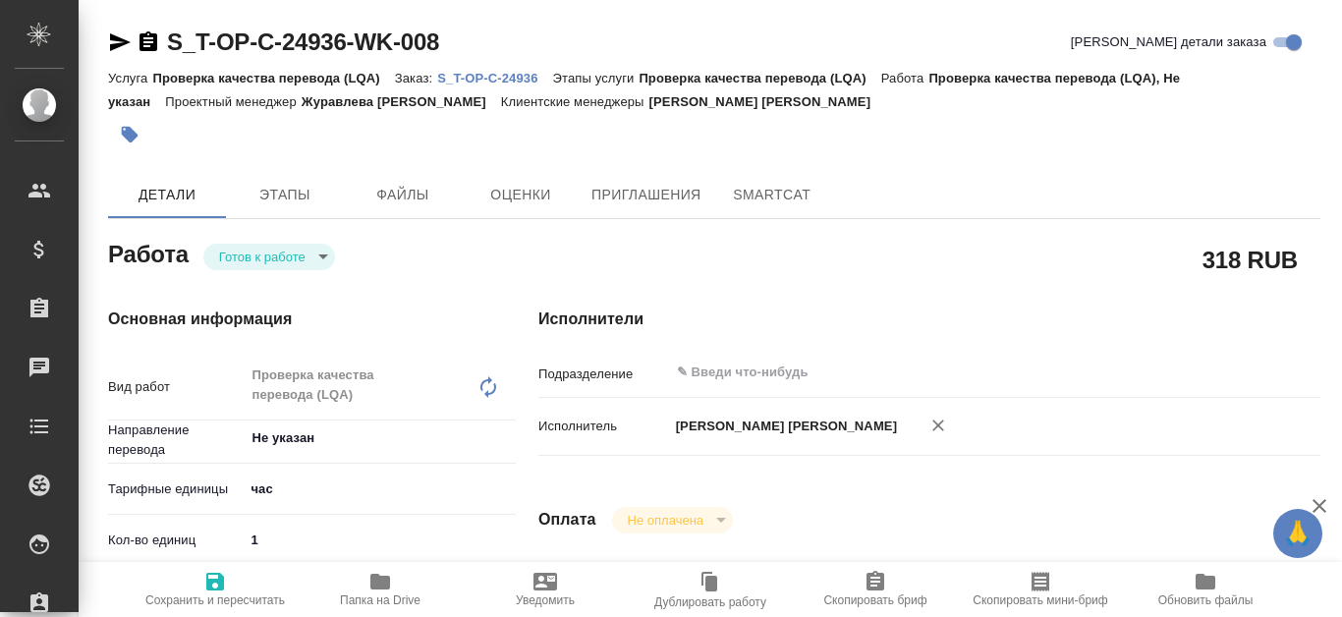
type textarea "x"
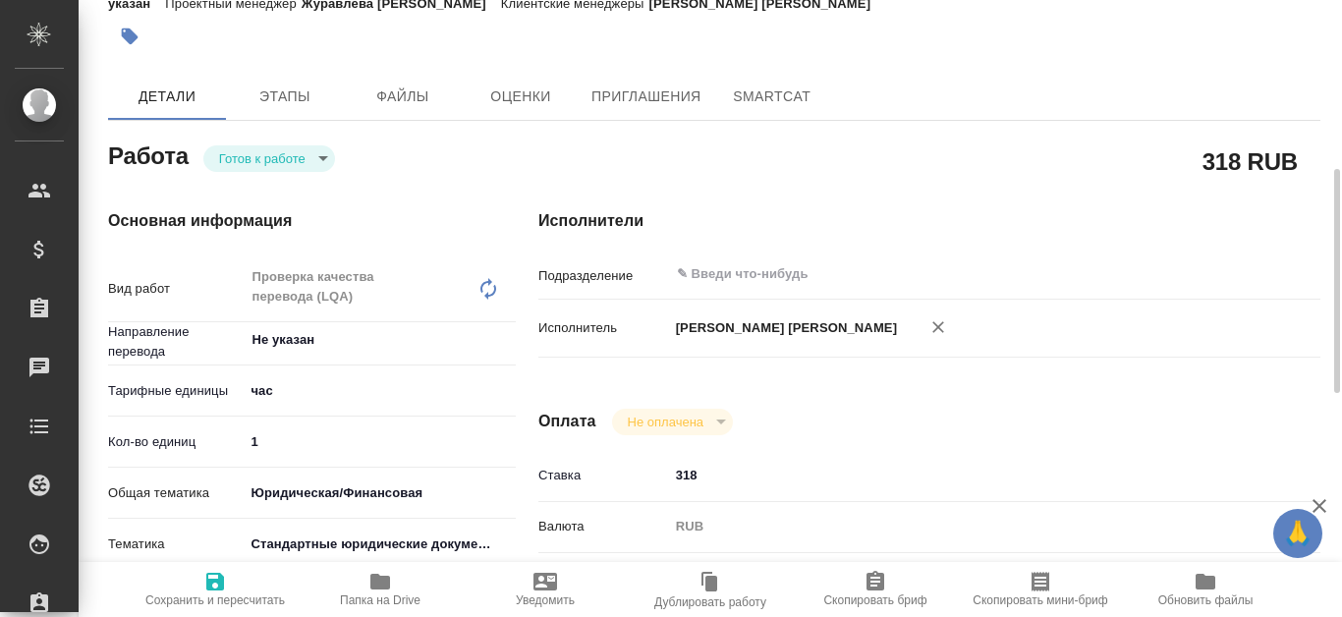
scroll to position [196, 0]
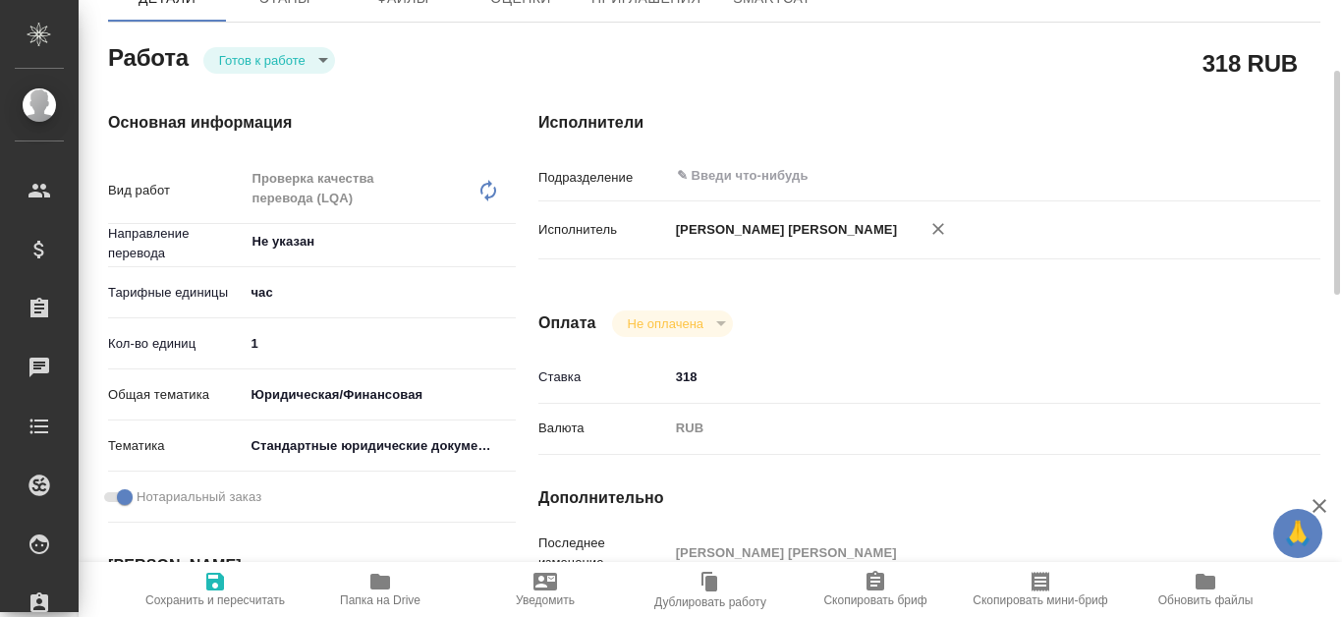
type textarea "x"
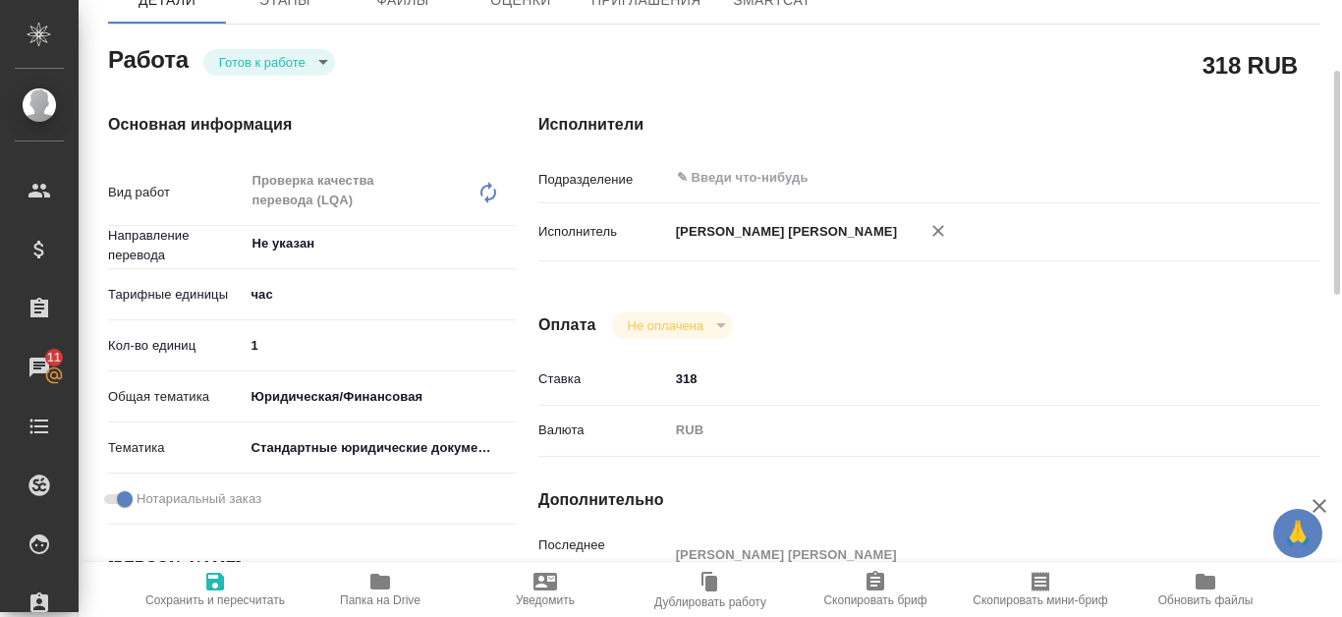
scroll to position [0, 0]
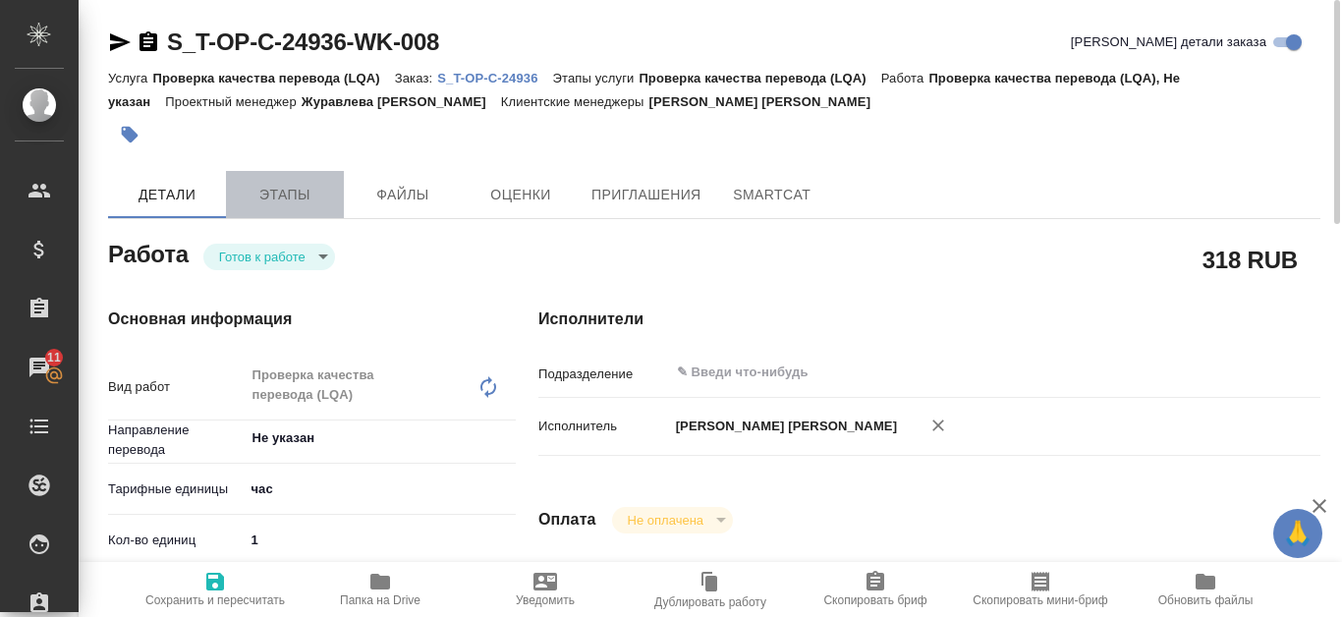
click at [274, 185] on span "Этапы" at bounding box center [285, 195] width 94 height 25
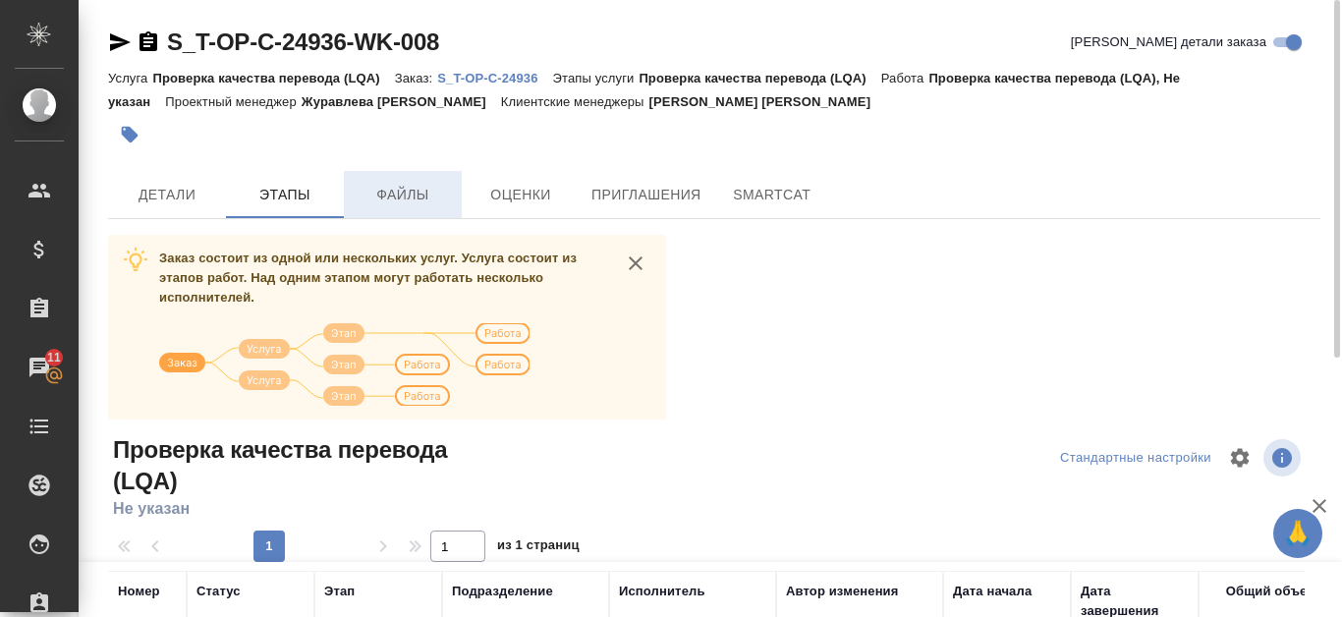
click at [400, 191] on span "Файлы" at bounding box center [403, 195] width 94 height 25
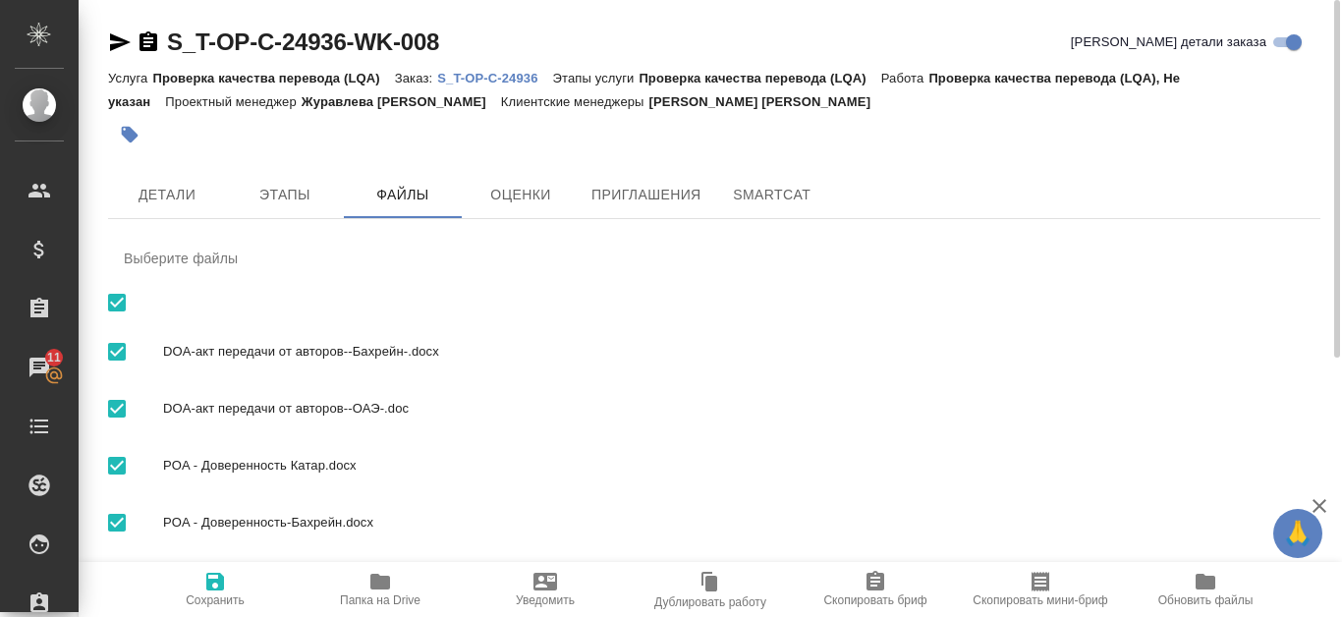
click at [389, 586] on icon "button" at bounding box center [380, 582] width 20 height 16
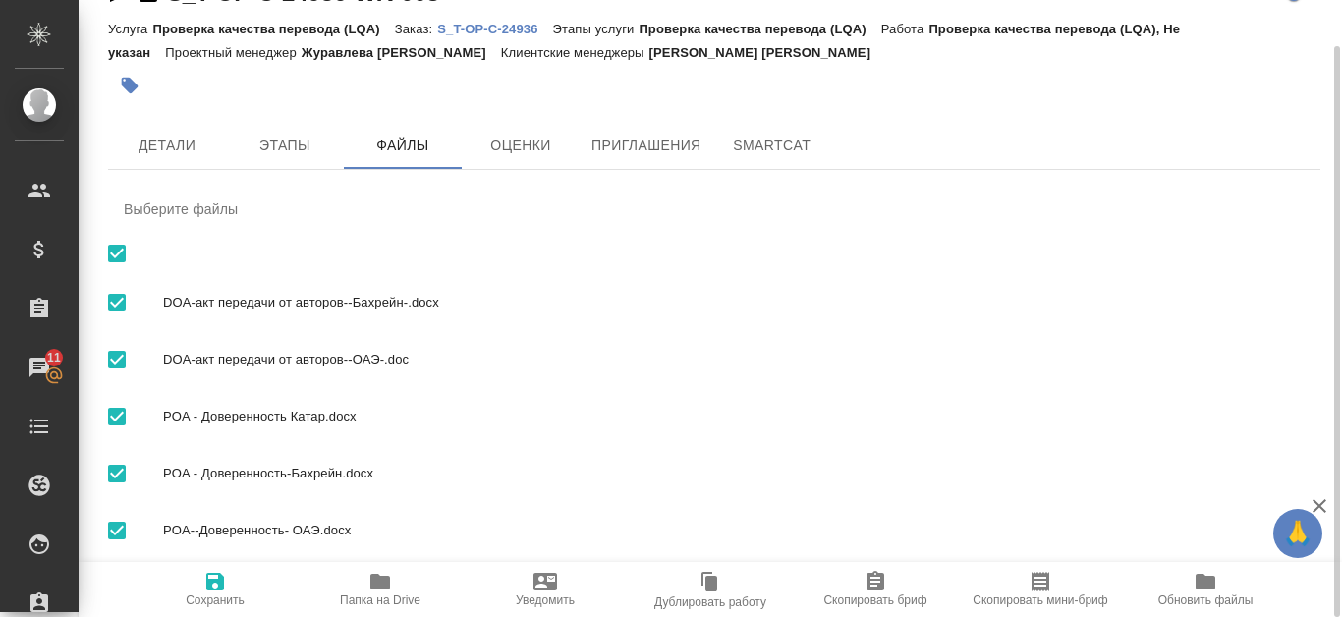
click at [118, 256] on input "checkbox" at bounding box center [116, 253] width 41 height 41
checkbox input "false"
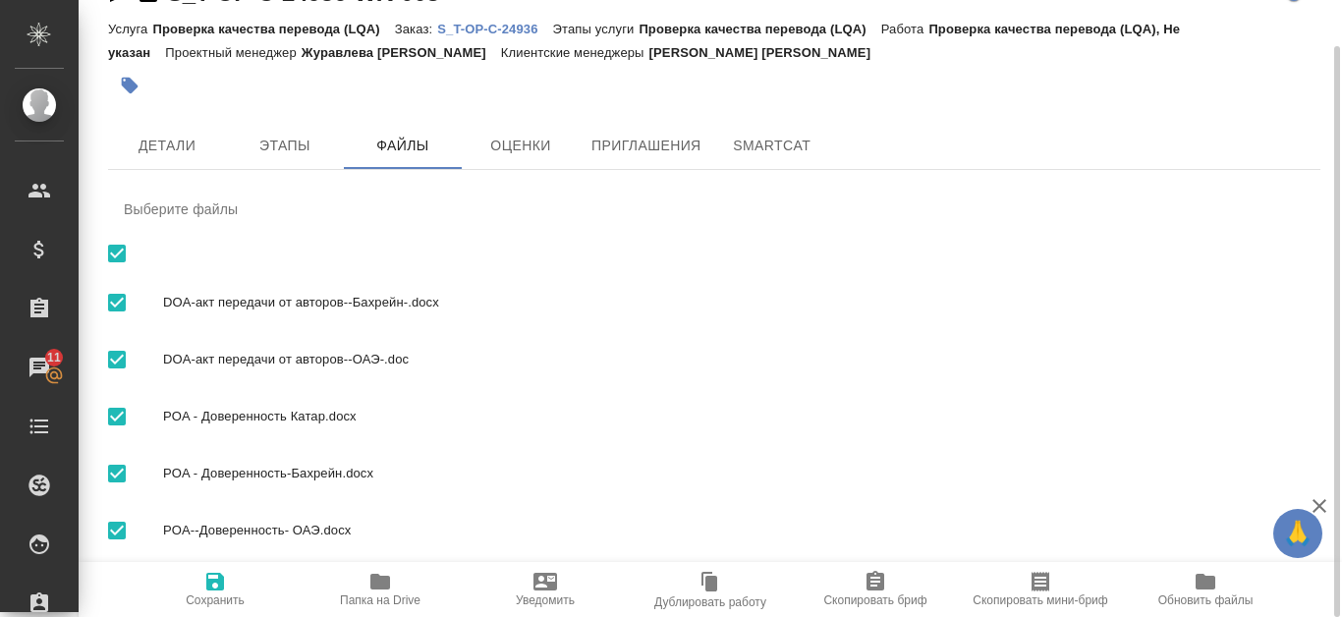
checkbox input "false"
click at [114, 304] on input "checkbox" at bounding box center [116, 302] width 41 height 41
click at [537, 303] on span "DOA-акт передачи от авторов--Бахрейн-.docx" at bounding box center [733, 303] width 1141 height 20
click at [1243, 310] on span "DOA-акт передачи от авторов--Бахрейн-.docx" at bounding box center [733, 303] width 1141 height 20
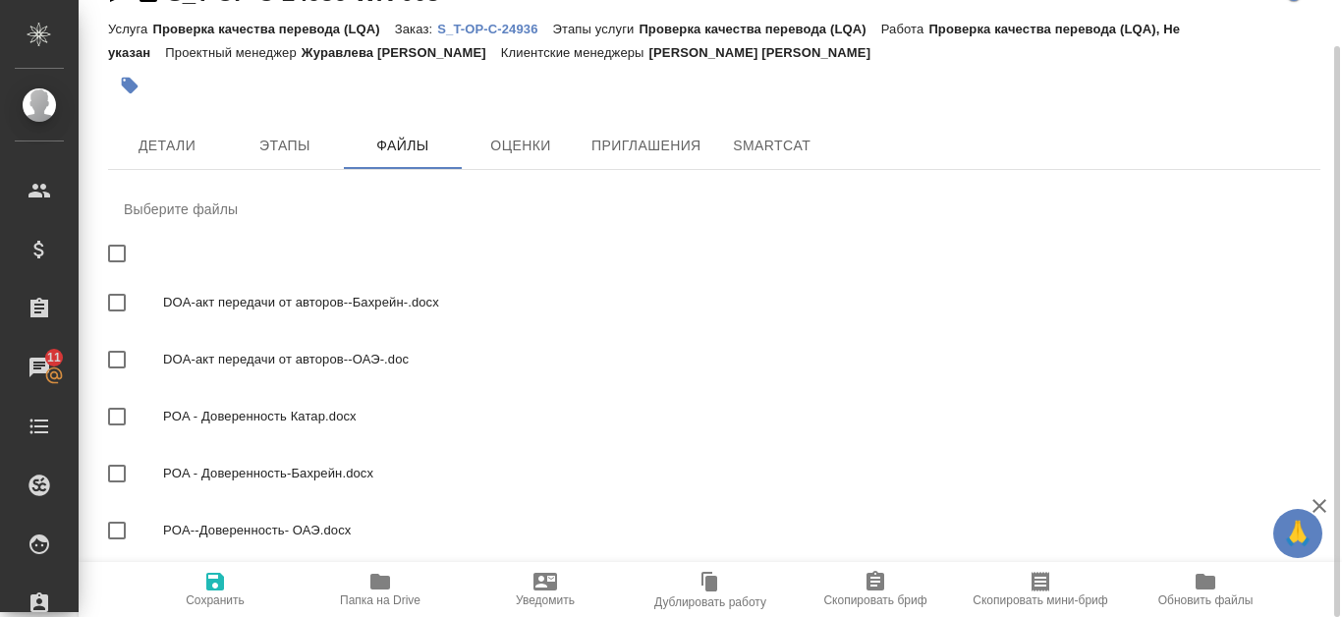
checkbox input "true"
click at [326, 350] on span "DOA-акт передачи от авторов--ОАЭ-.doc" at bounding box center [733, 360] width 1141 height 20
checkbox input "true"
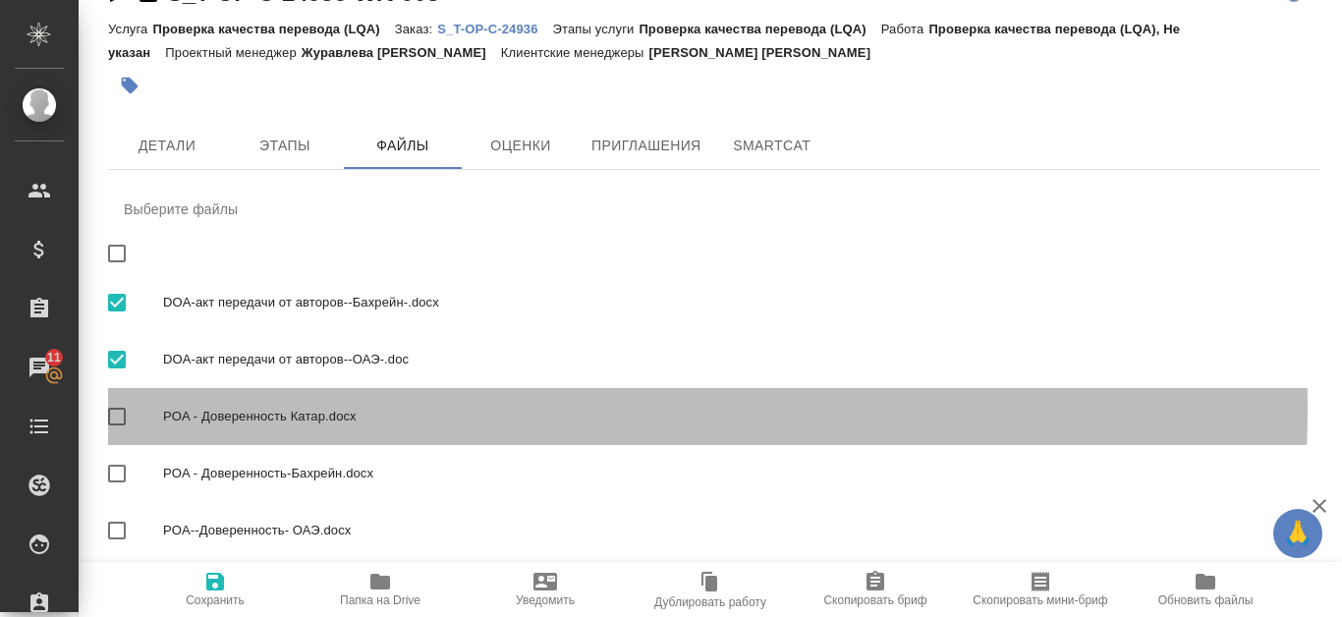
click at [278, 408] on span "POA - Доверенность Катар.docx" at bounding box center [733, 417] width 1141 height 20
checkbox input "true"
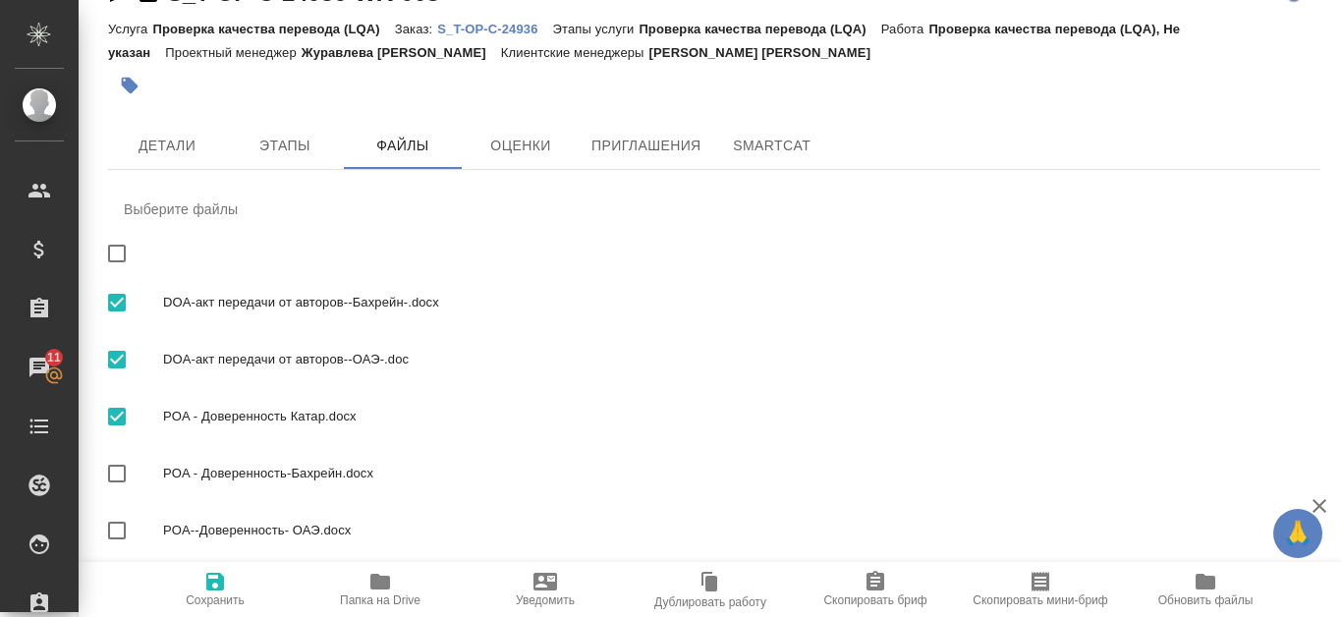
click at [274, 467] on span "POA - Доверенность-Бахрейн.docx" at bounding box center [733, 474] width 1141 height 20
checkbox input "true"
click at [261, 530] on span "POA--Доверенность- ОАЭ.docx" at bounding box center [733, 531] width 1141 height 20
checkbox input "true"
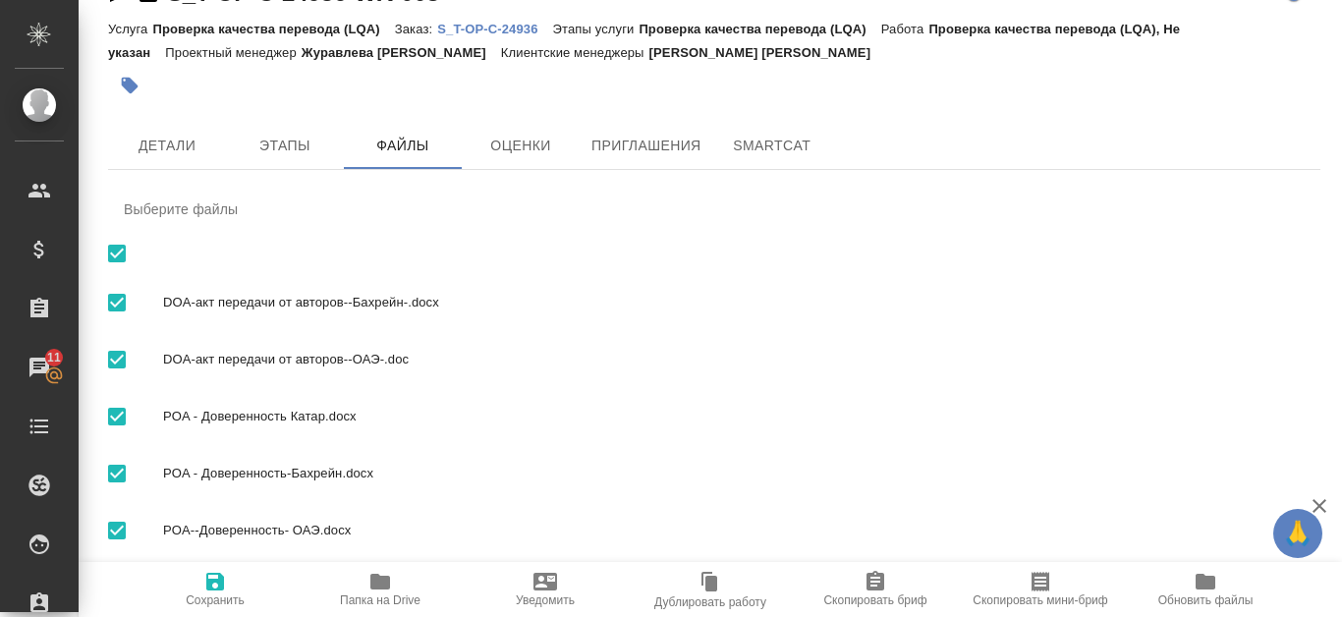
scroll to position [0, 0]
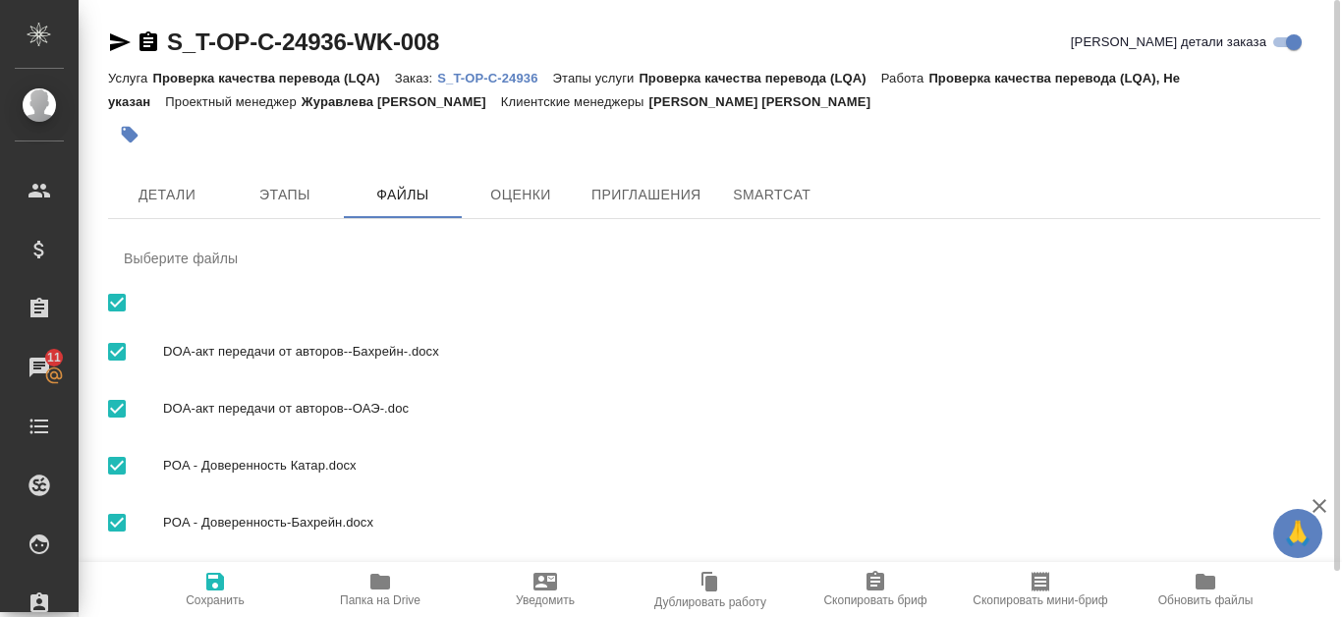
click at [1215, 413] on span "DOA-акт передачи от авторов--ОАЭ-.doc" at bounding box center [733, 409] width 1141 height 20
checkbox input "false"
click at [611, 351] on span "DOA-акт передачи от авторов--Бахрейн-.docx" at bounding box center [733, 352] width 1141 height 20
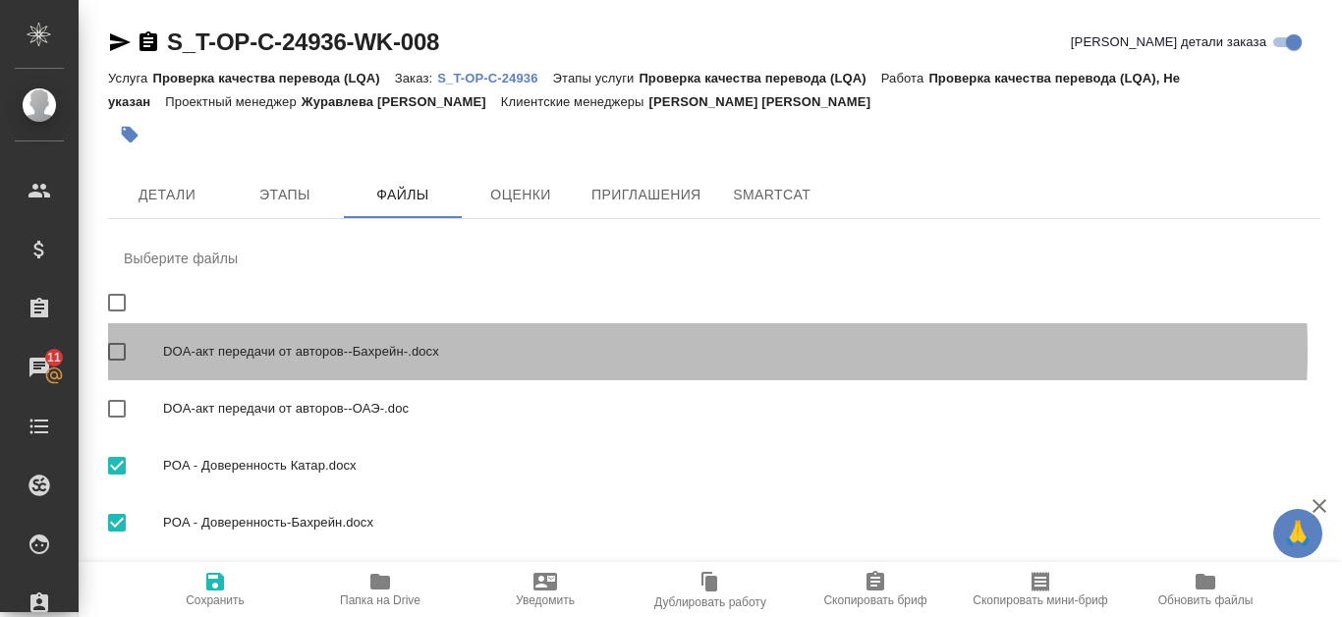
click at [611, 351] on span "DOA-акт передачи от авторов--Бахрейн-.docx" at bounding box center [733, 352] width 1141 height 20
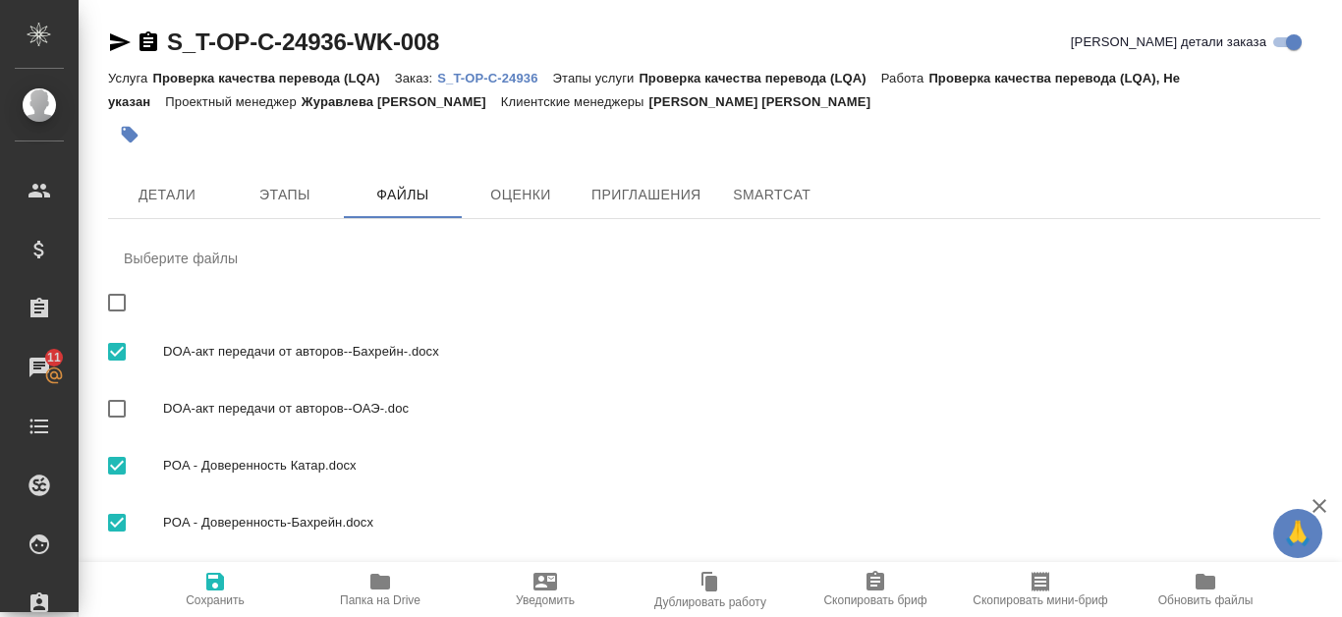
click at [290, 349] on span "DOA-акт передачи от авторов--Бахрейн-.docx" at bounding box center [733, 352] width 1141 height 20
checkbox input "false"
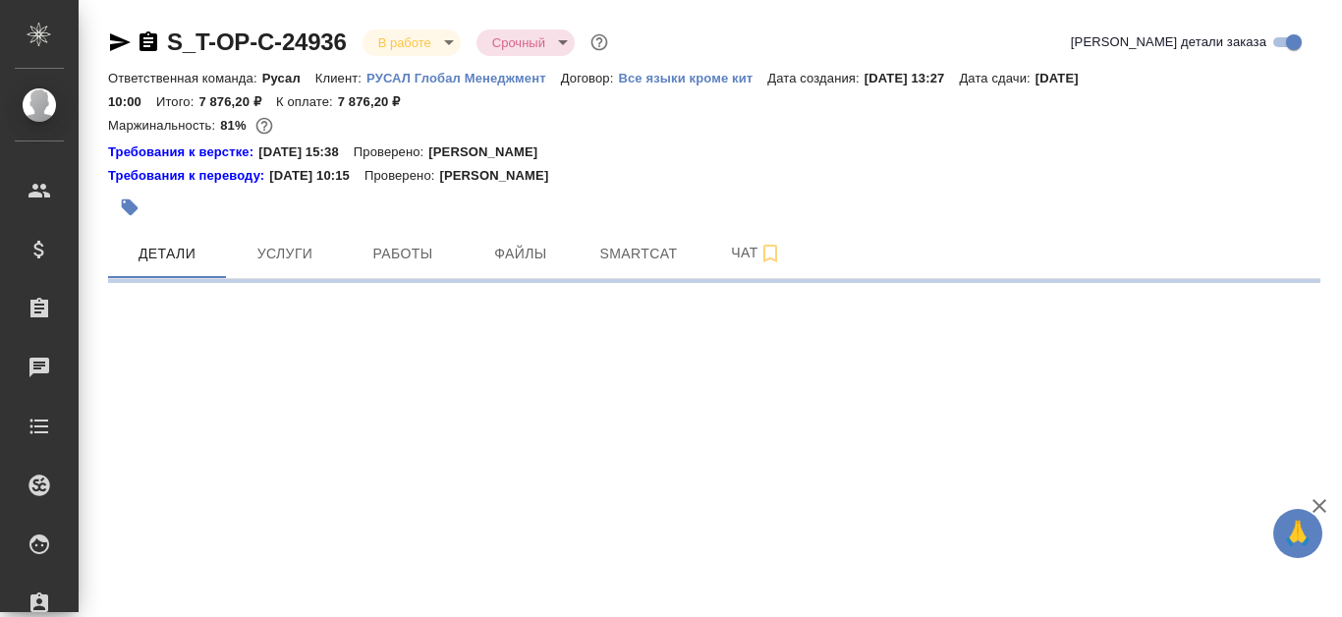
select select "RU"
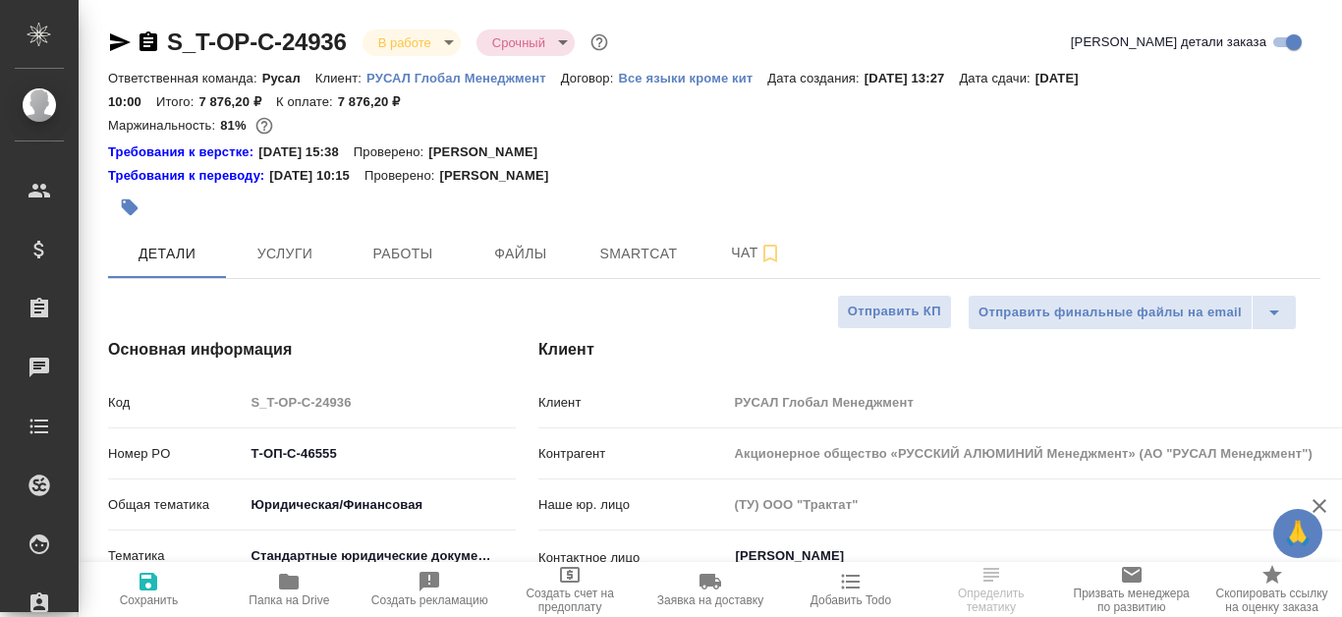
type textarea "x"
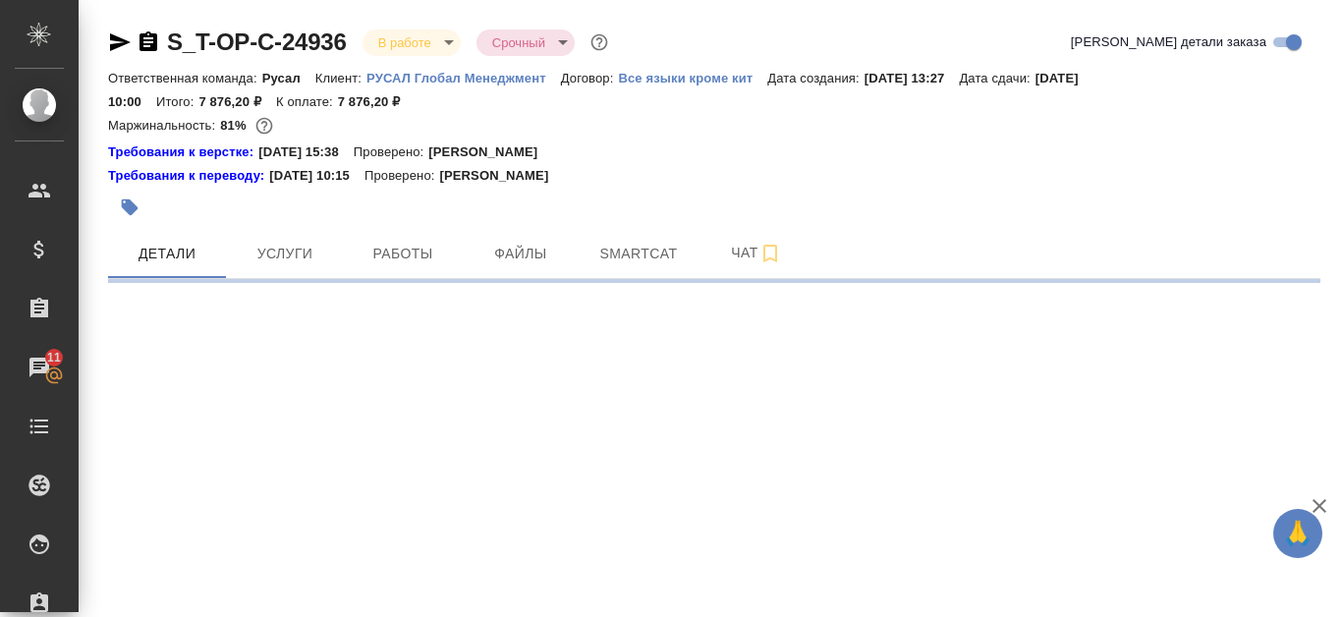
select select "RU"
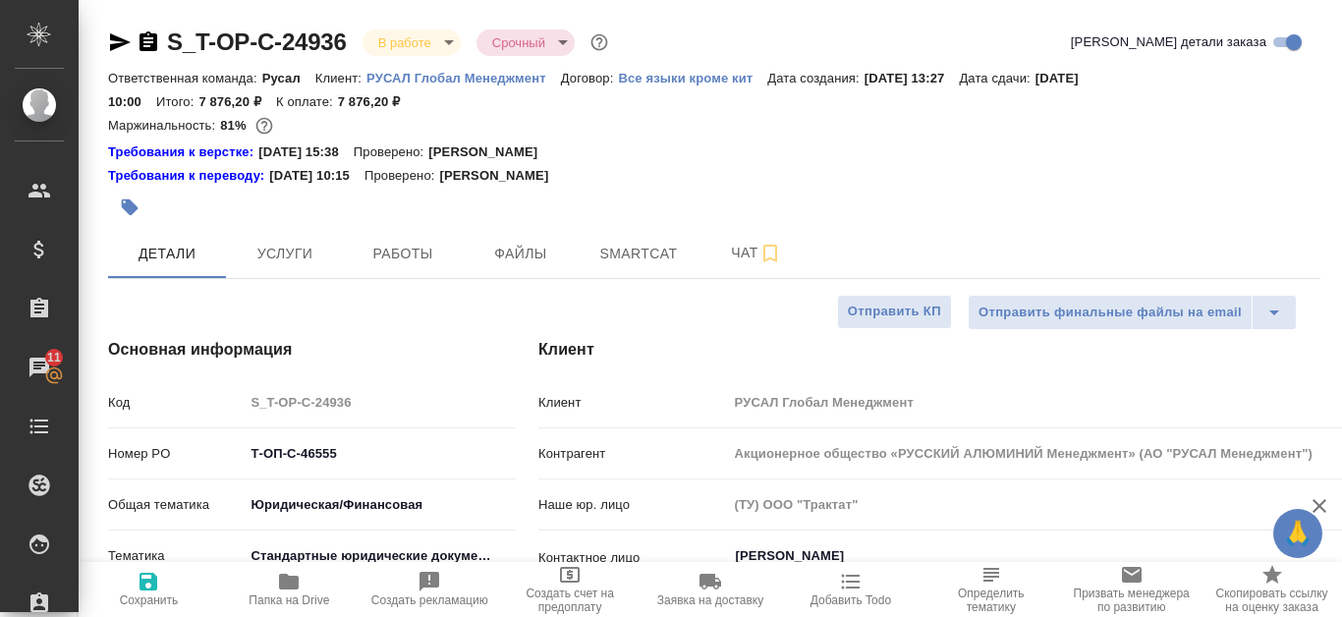
type textarea "x"
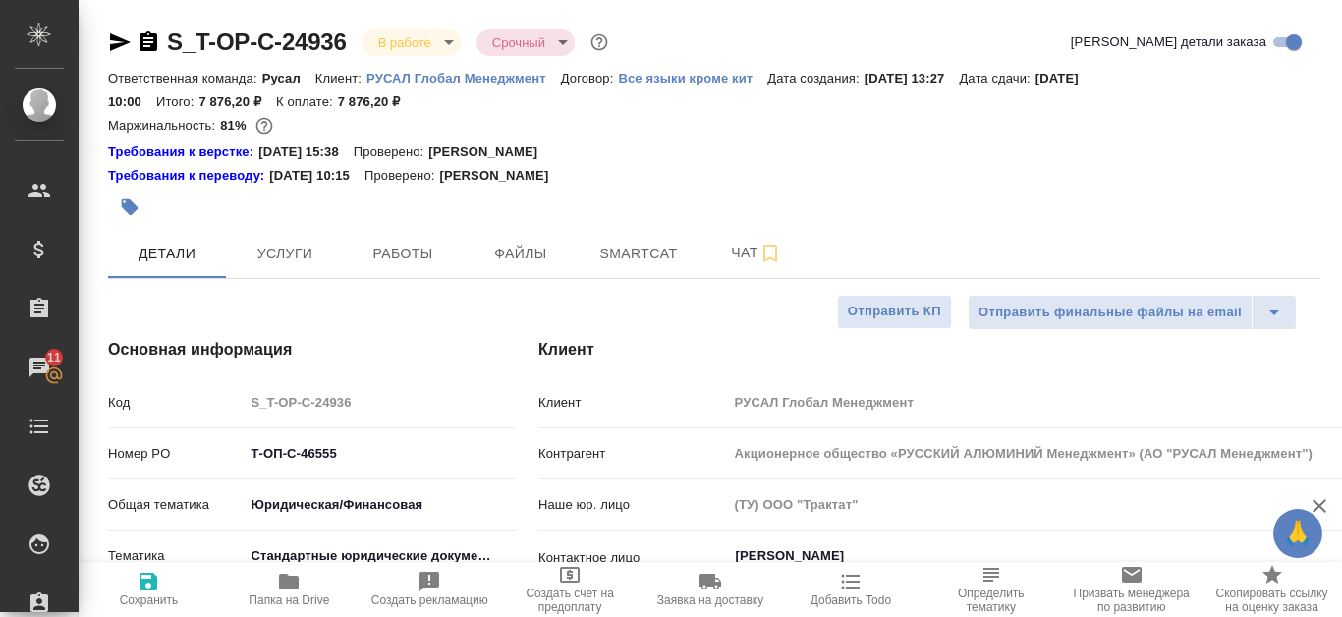
type textarea "x"
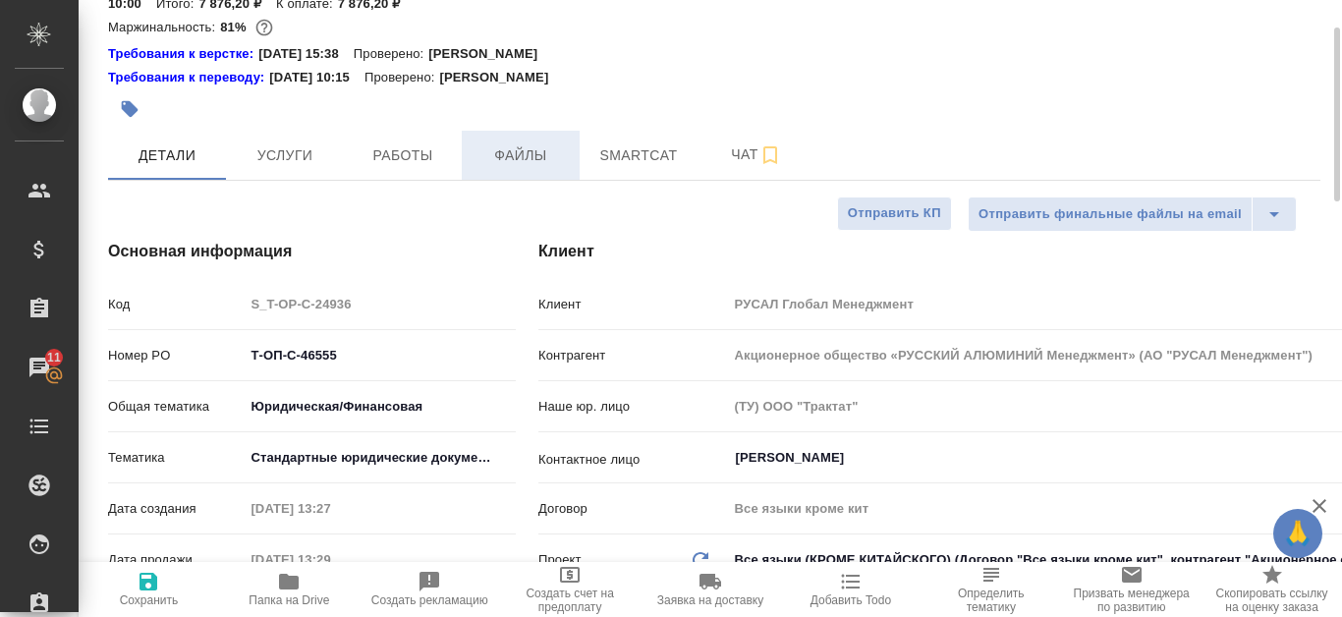
click at [539, 143] on span "Файлы" at bounding box center [520, 155] width 94 height 25
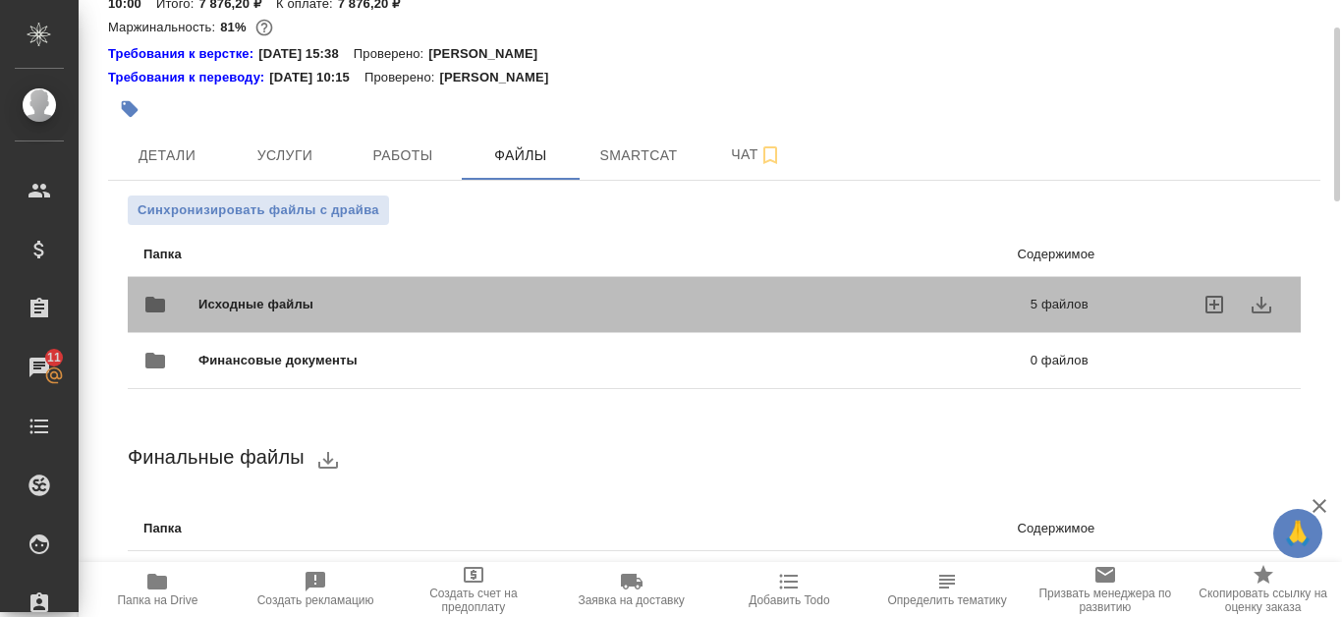
click at [657, 308] on span "Исходные файлы" at bounding box center [434, 305] width 473 height 20
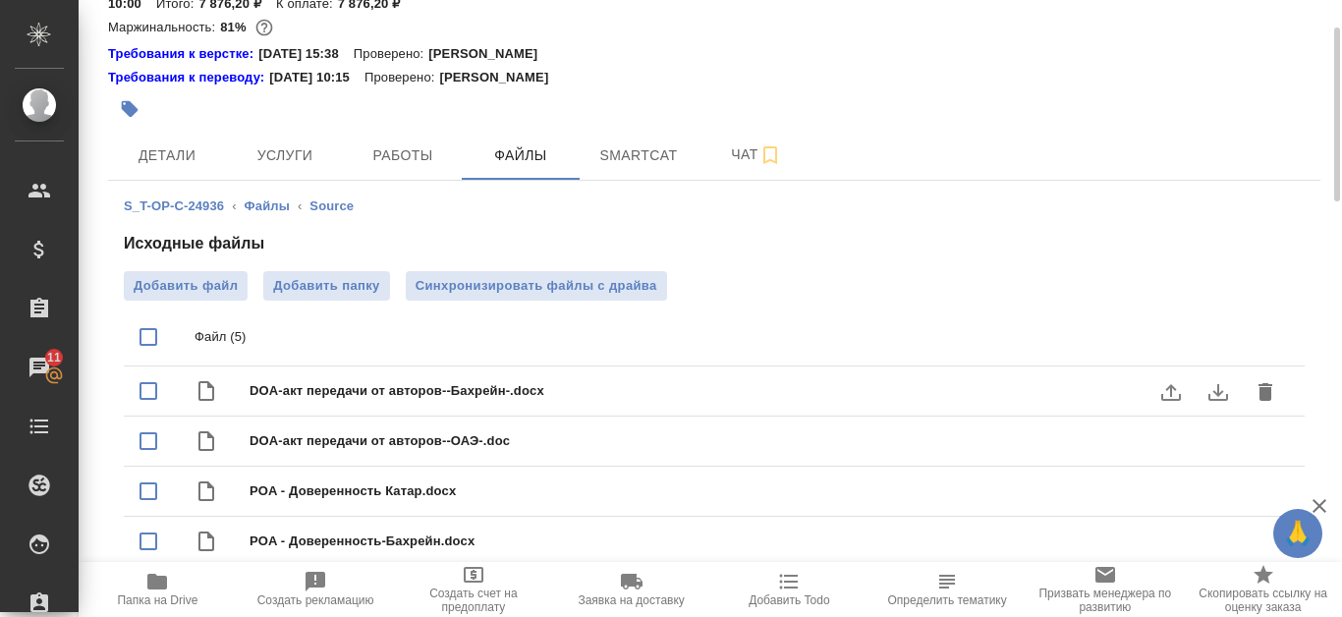
click at [1219, 386] on icon "download" at bounding box center [1218, 392] width 20 height 17
click at [1215, 446] on icon "download" at bounding box center [1218, 442] width 24 height 24
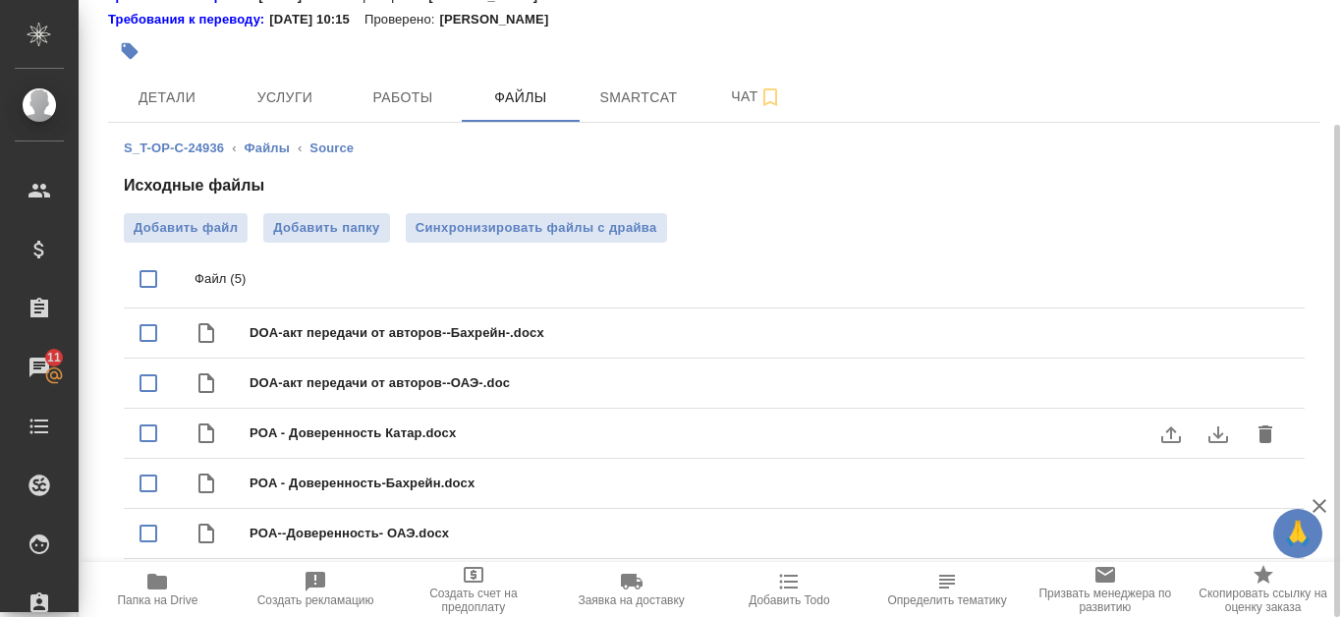
click at [1225, 433] on icon "download" at bounding box center [1218, 434] width 24 height 24
click at [1216, 479] on icon "download" at bounding box center [1218, 484] width 24 height 24
click at [1215, 539] on icon "download" at bounding box center [1218, 535] width 24 height 24
click at [830, 34] on div at bounding box center [512, 50] width 808 height 43
click at [1219, 479] on icon "download" at bounding box center [1218, 484] width 20 height 17
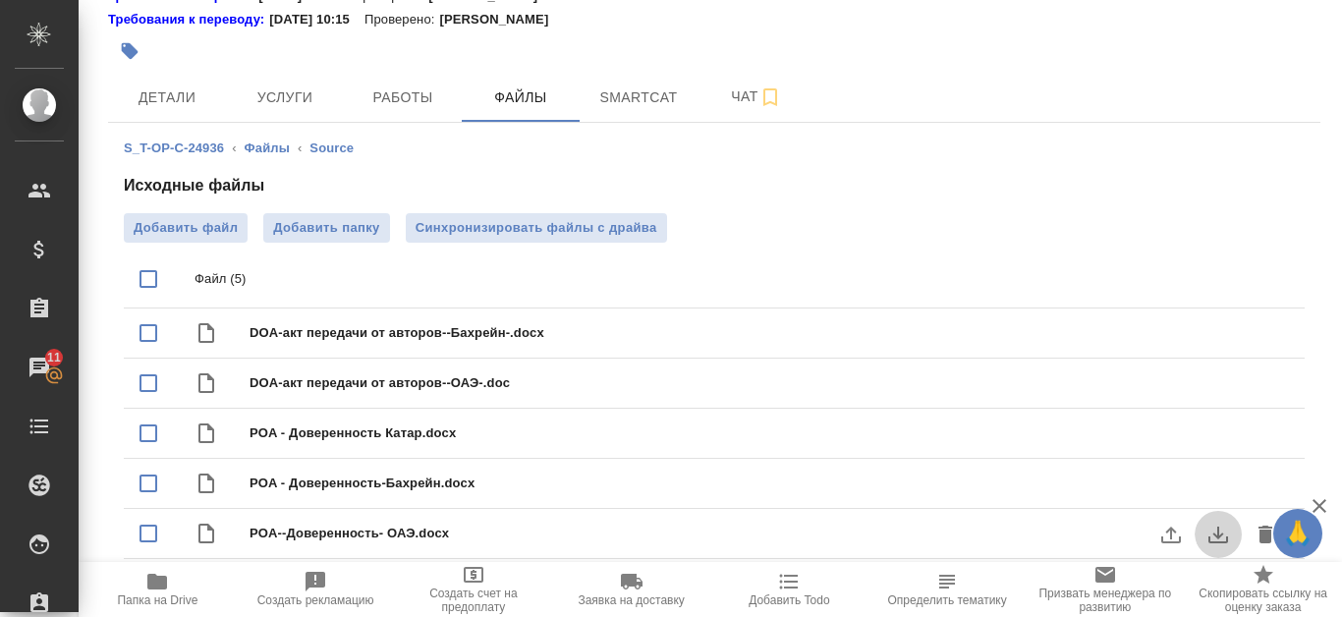
click at [1225, 529] on icon "download" at bounding box center [1218, 535] width 24 height 24
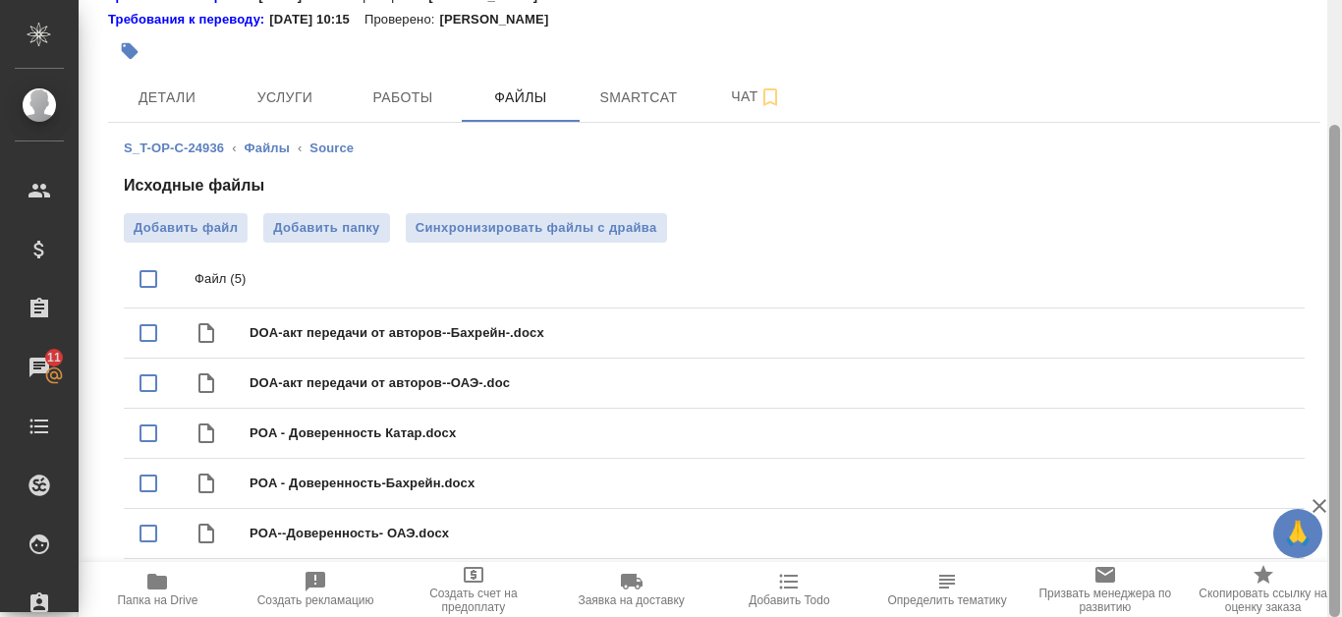
drag, startPoint x: 1339, startPoint y: 322, endPoint x: 1330, endPoint y: 467, distance: 144.7
click at [1330, 467] on div at bounding box center [1334, 371] width 11 height 492
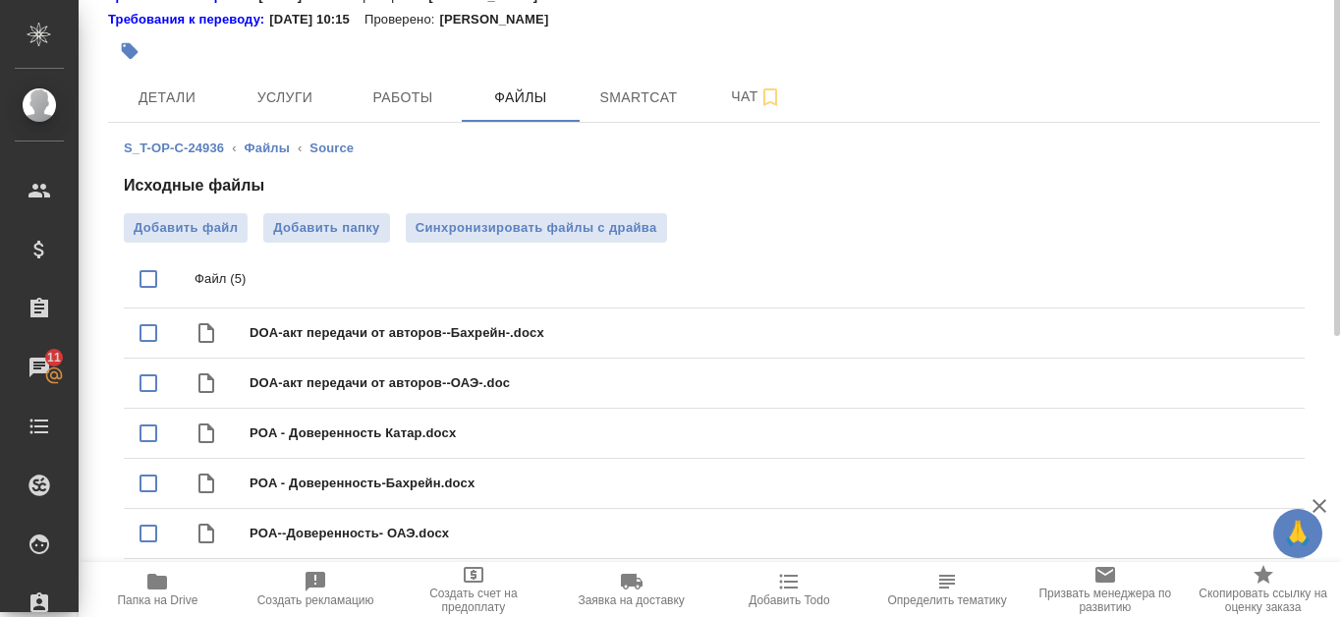
scroll to position [0, 0]
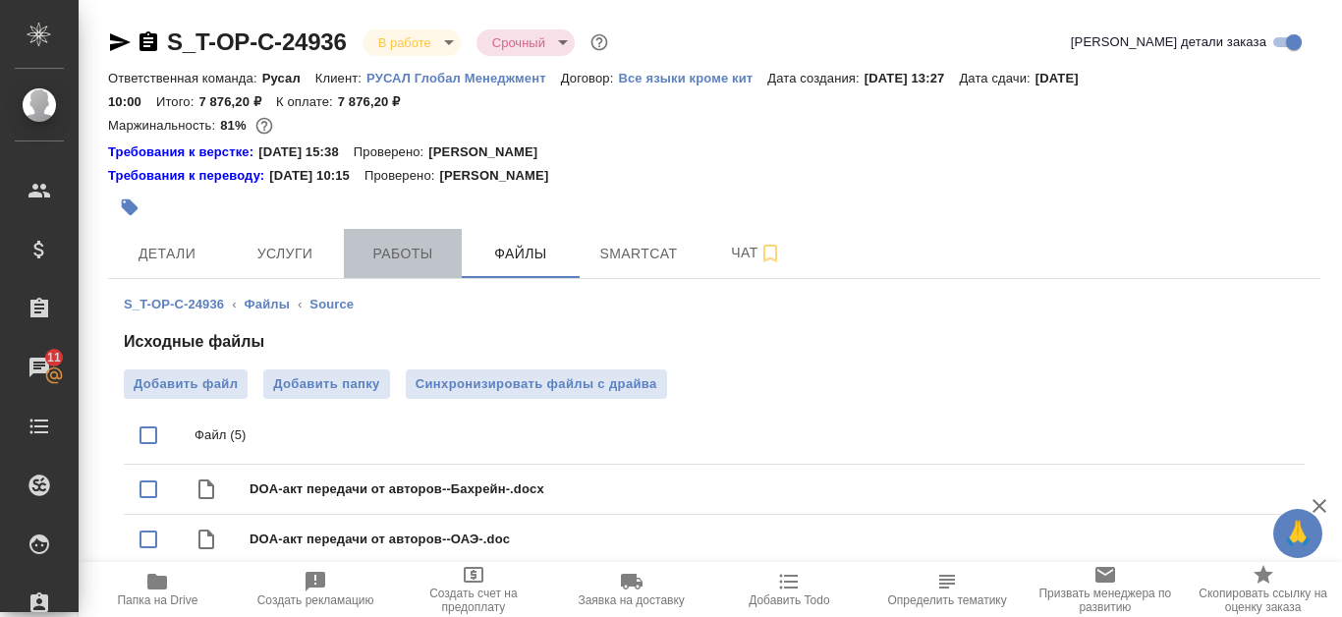
click at [394, 246] on span "Работы" at bounding box center [403, 254] width 94 height 25
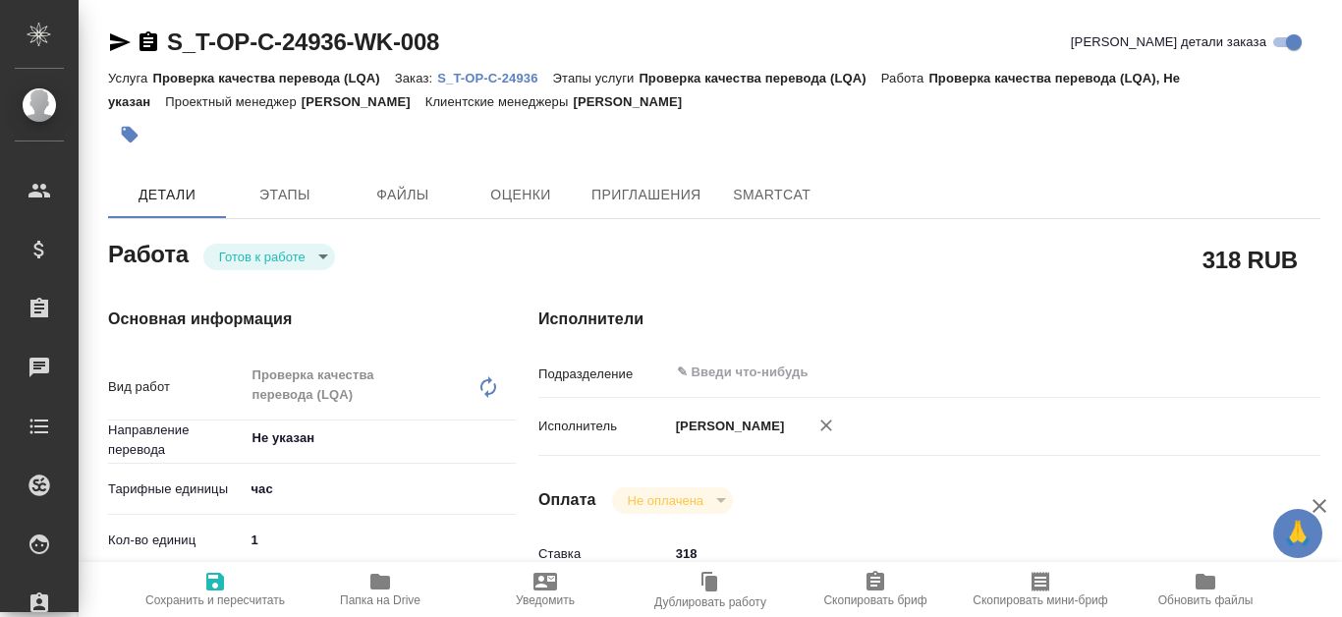
type textarea "x"
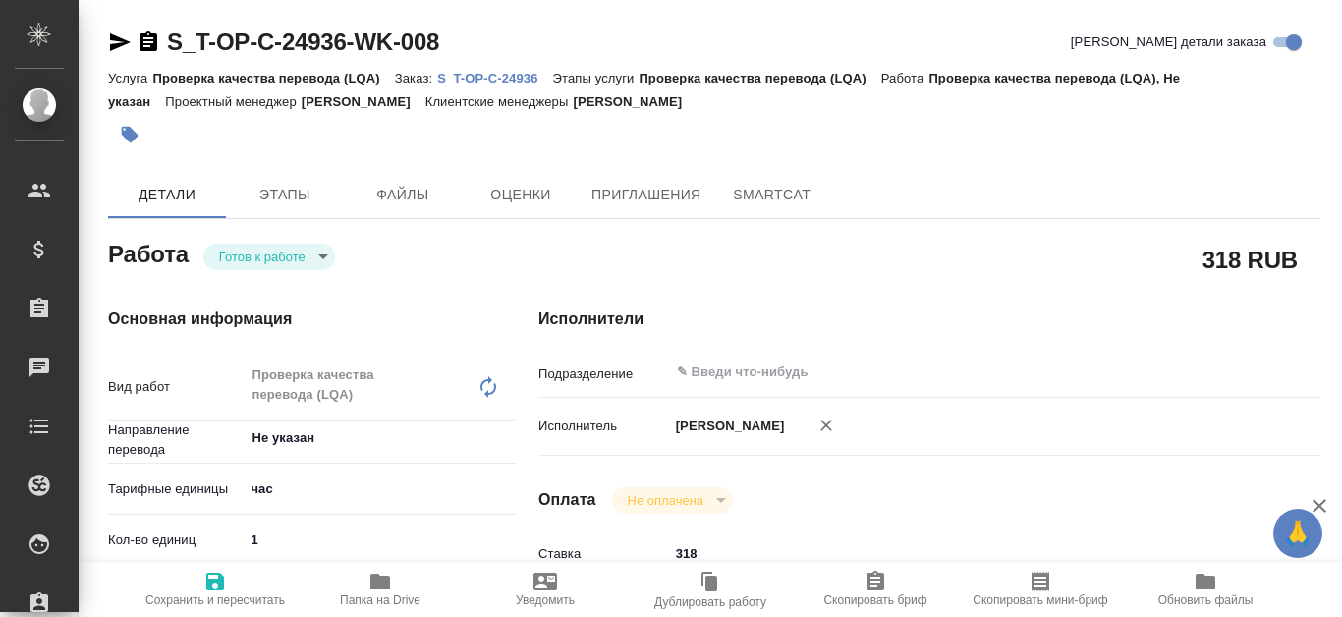
type textarea "x"
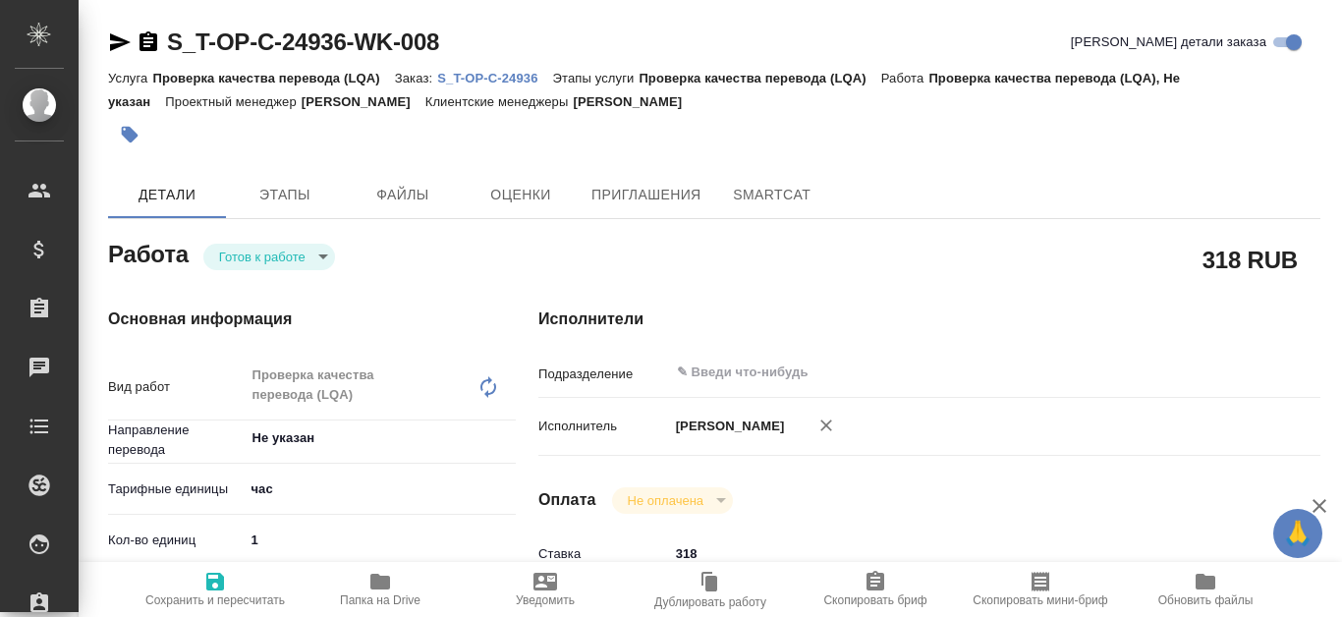
type textarea "x"
